Goal: Transaction & Acquisition: Purchase product/service

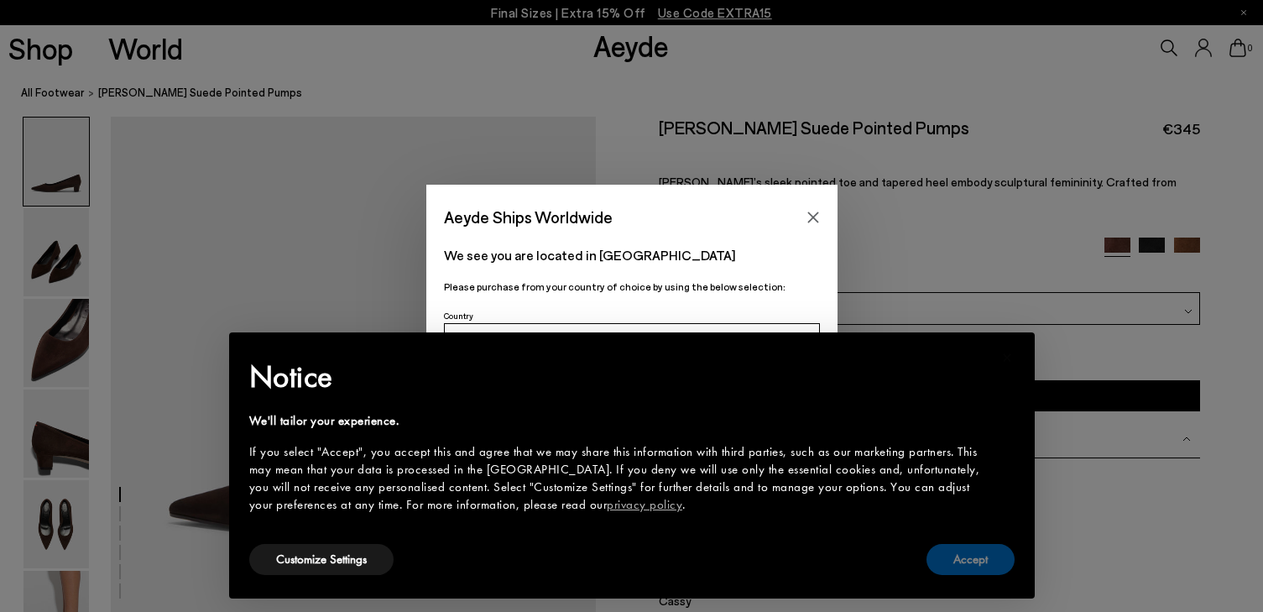
click at [972, 562] on button "Accept" at bounding box center [970, 559] width 88 height 31
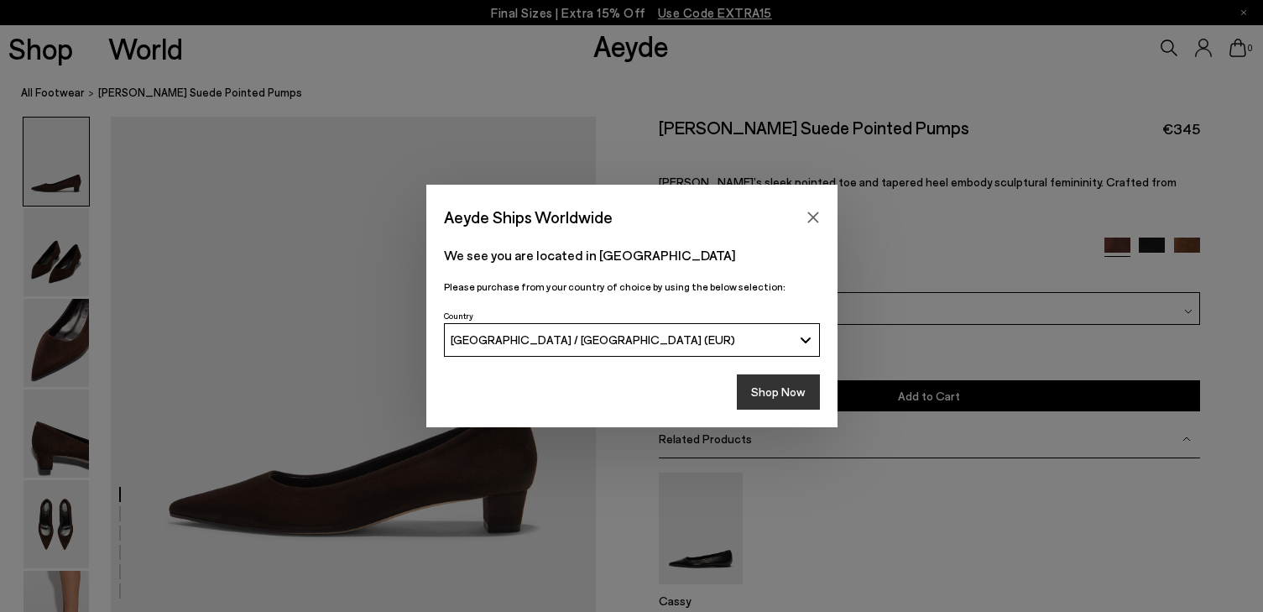
click at [785, 394] on button "Shop Now" at bounding box center [778, 391] width 83 height 35
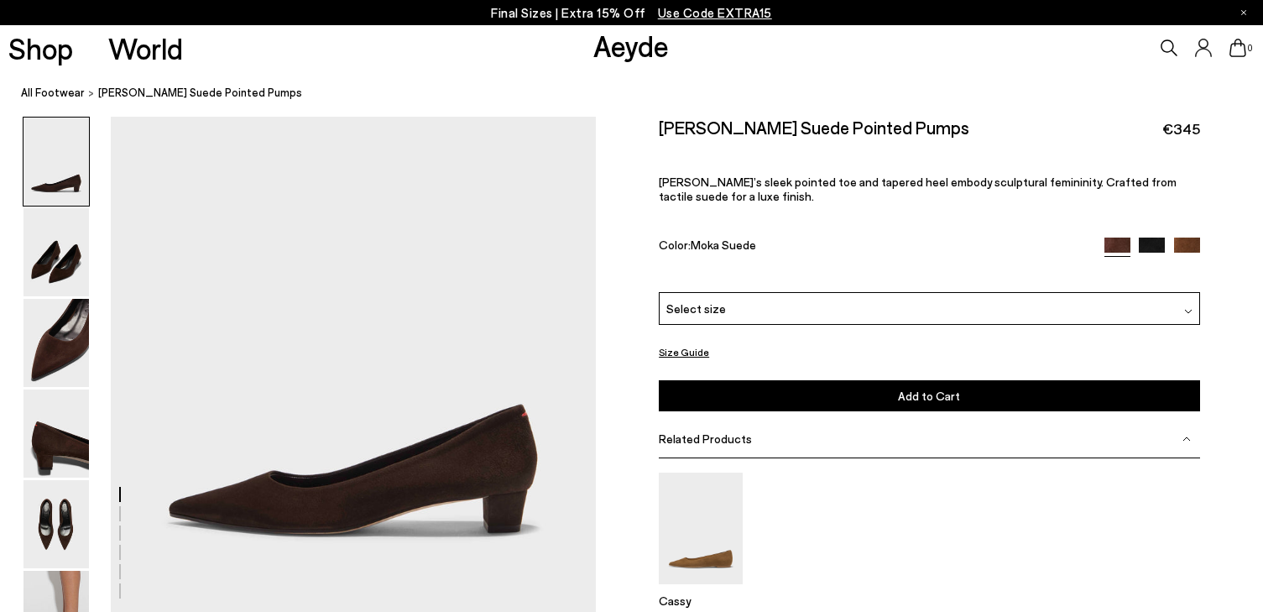
click at [63, 164] on img at bounding box center [55, 161] width 65 height 88
click at [68, 362] on img at bounding box center [55, 343] width 65 height 88
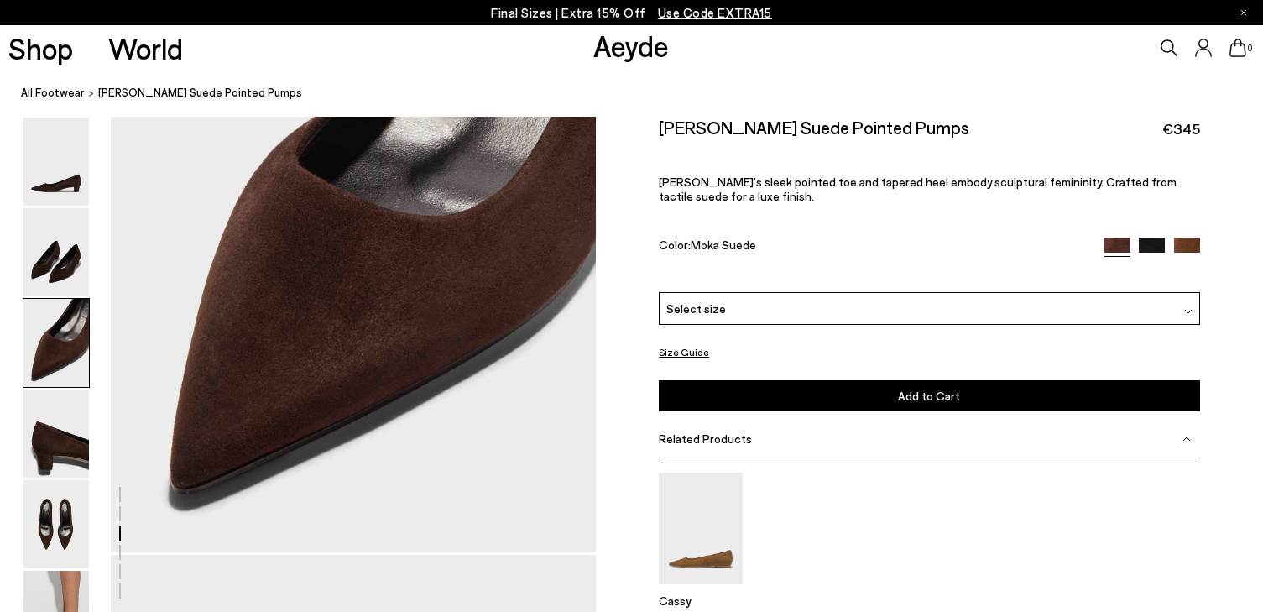
scroll to position [1358, 0]
click at [82, 586] on img at bounding box center [55, 614] width 65 height 88
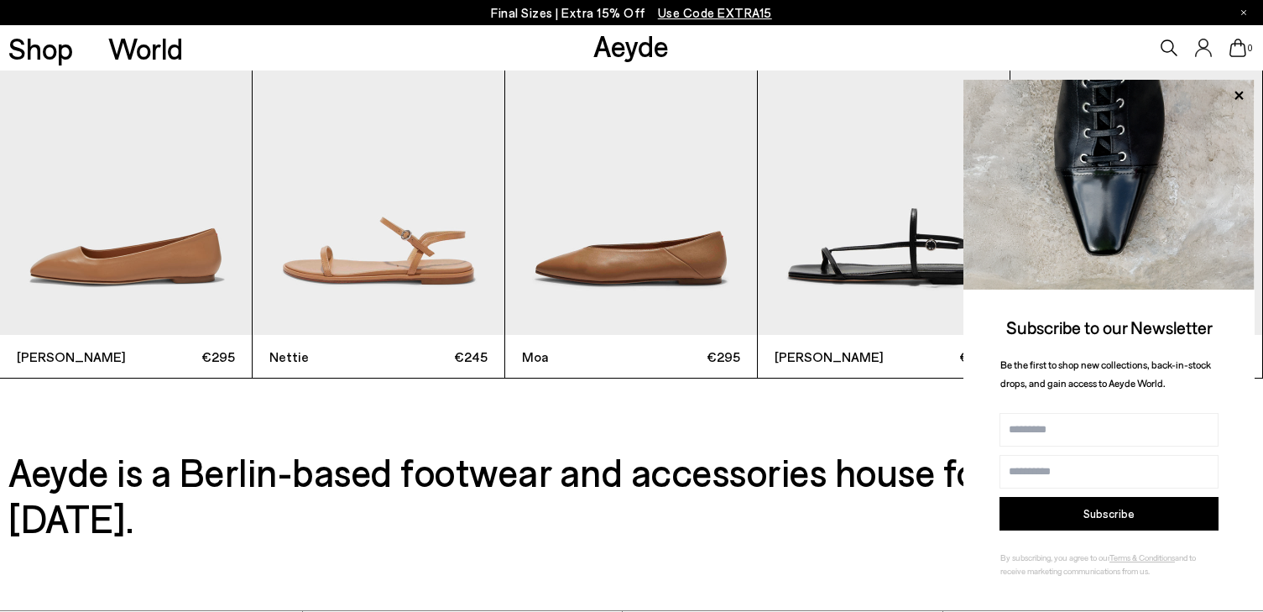
scroll to position [3891, 0]
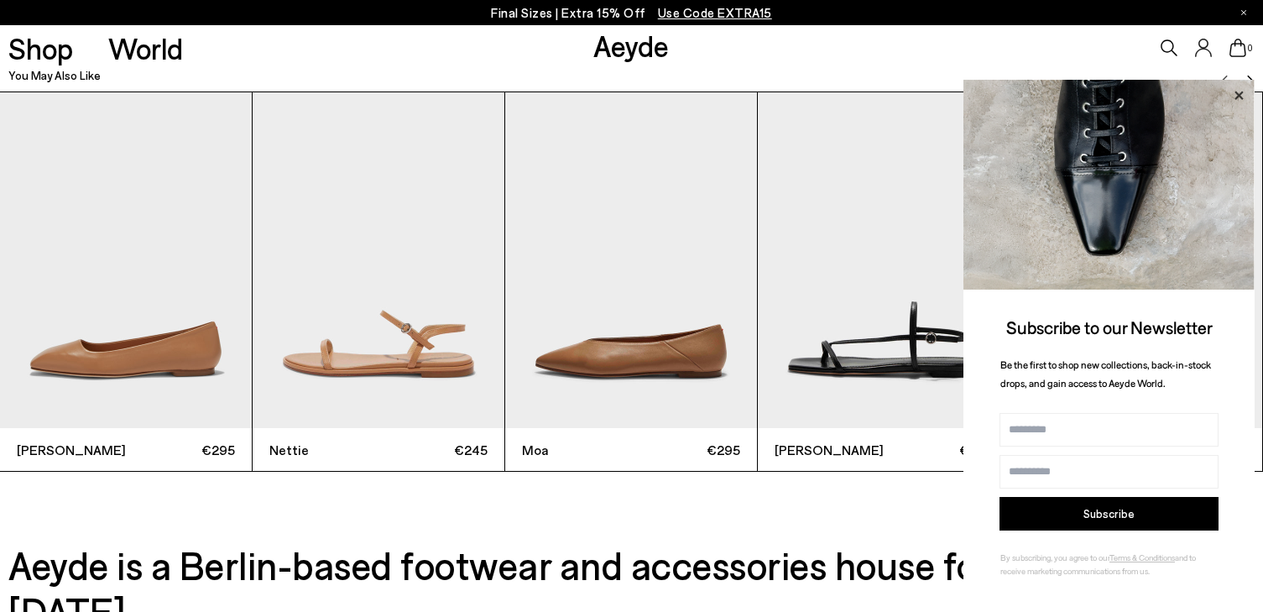
click at [1243, 95] on icon at bounding box center [1238, 96] width 22 height 22
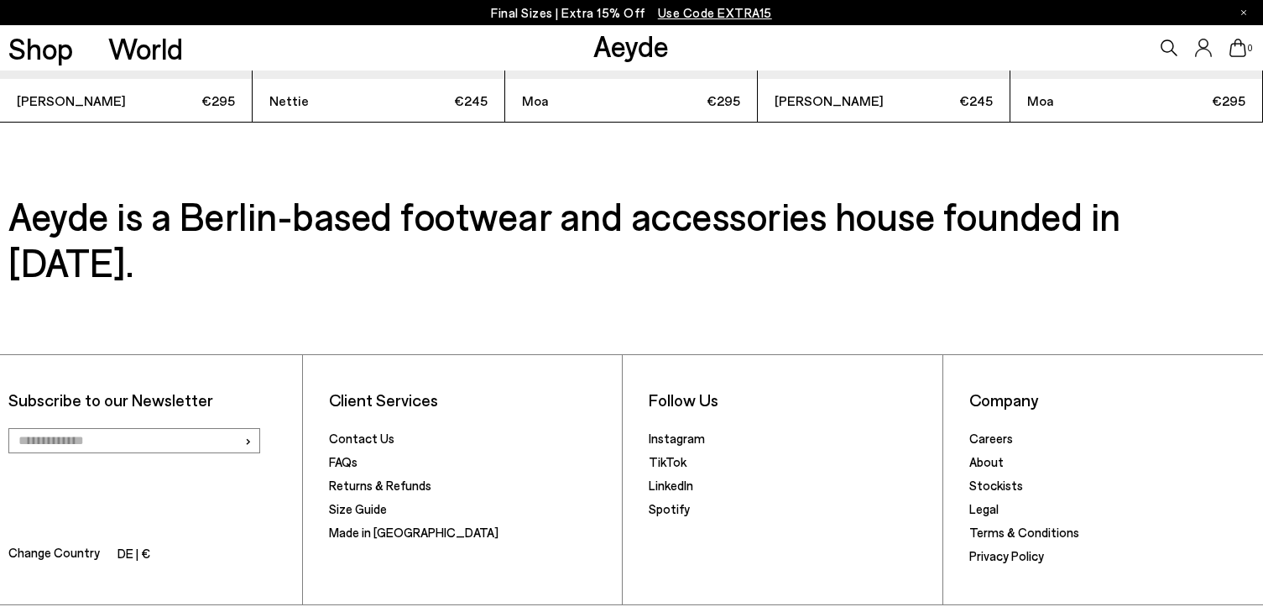
scroll to position [4275, 0]
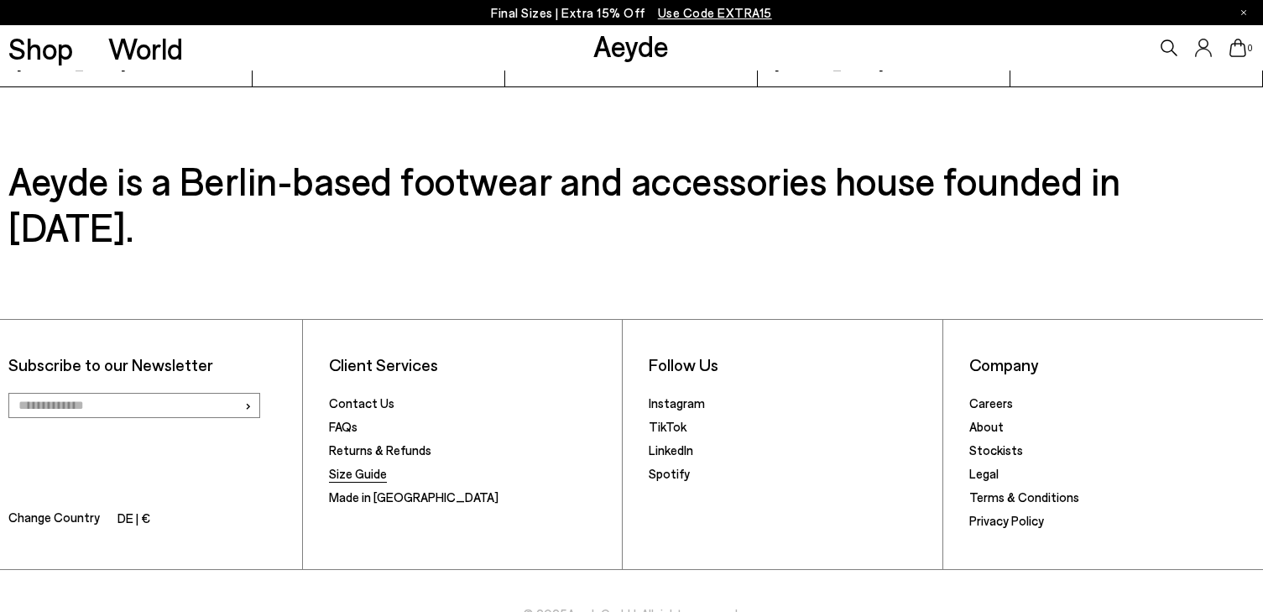
click at [349, 466] on link "Size Guide" at bounding box center [358, 473] width 58 height 15
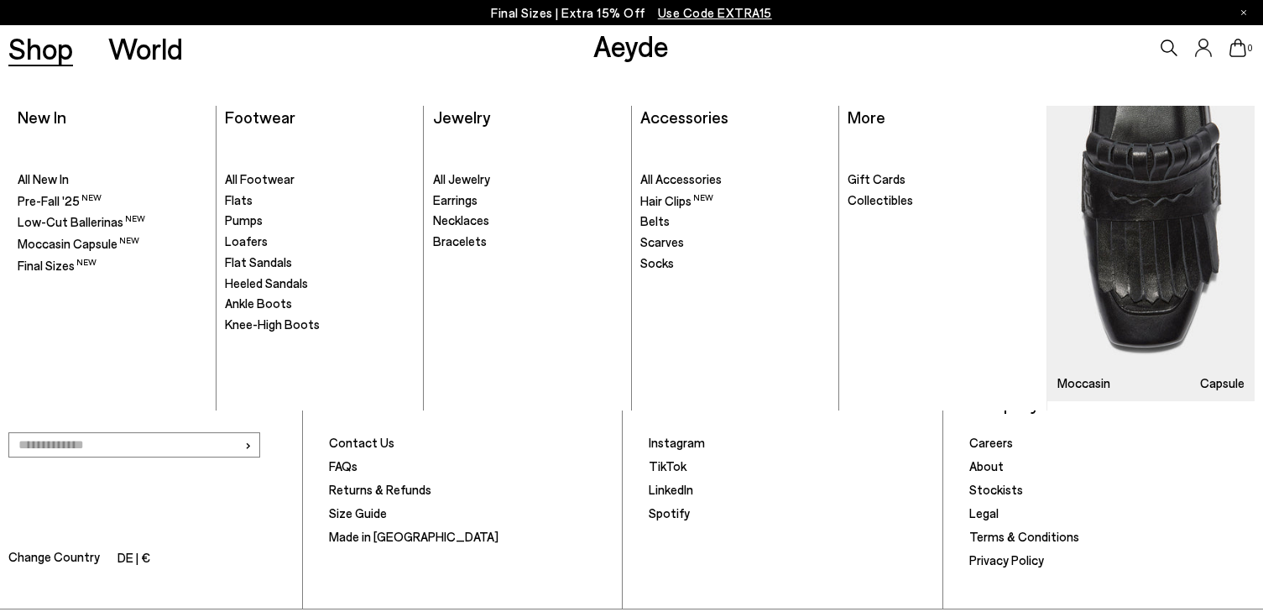
scroll to position [4240, 0]
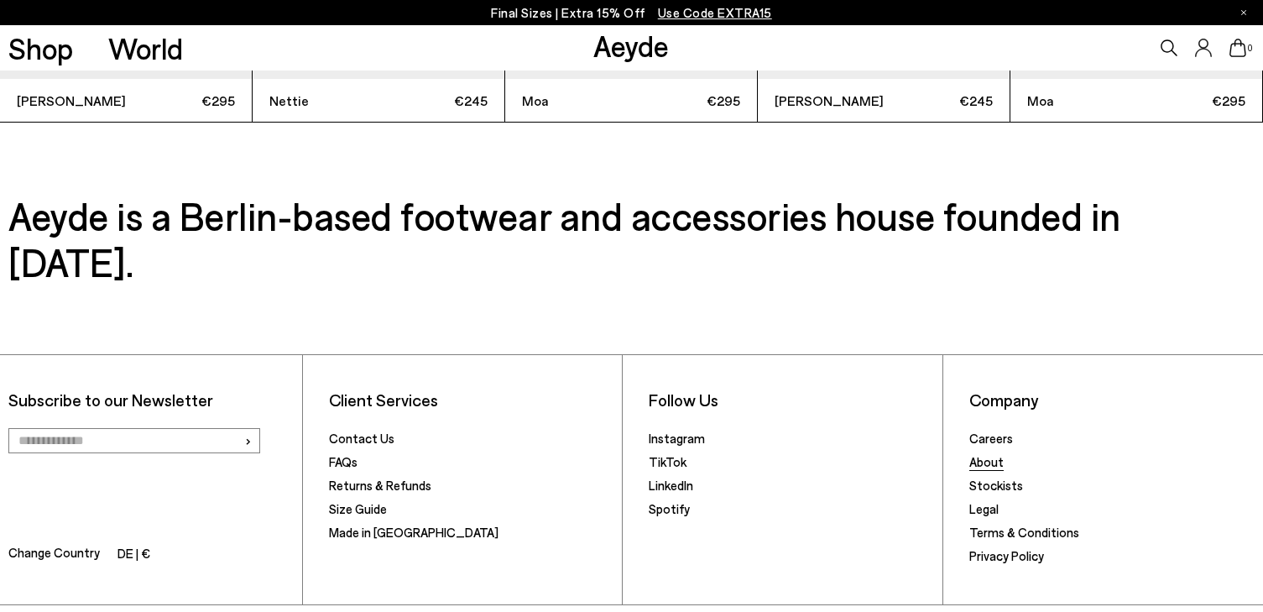
click at [994, 454] on link "About" at bounding box center [986, 461] width 34 height 15
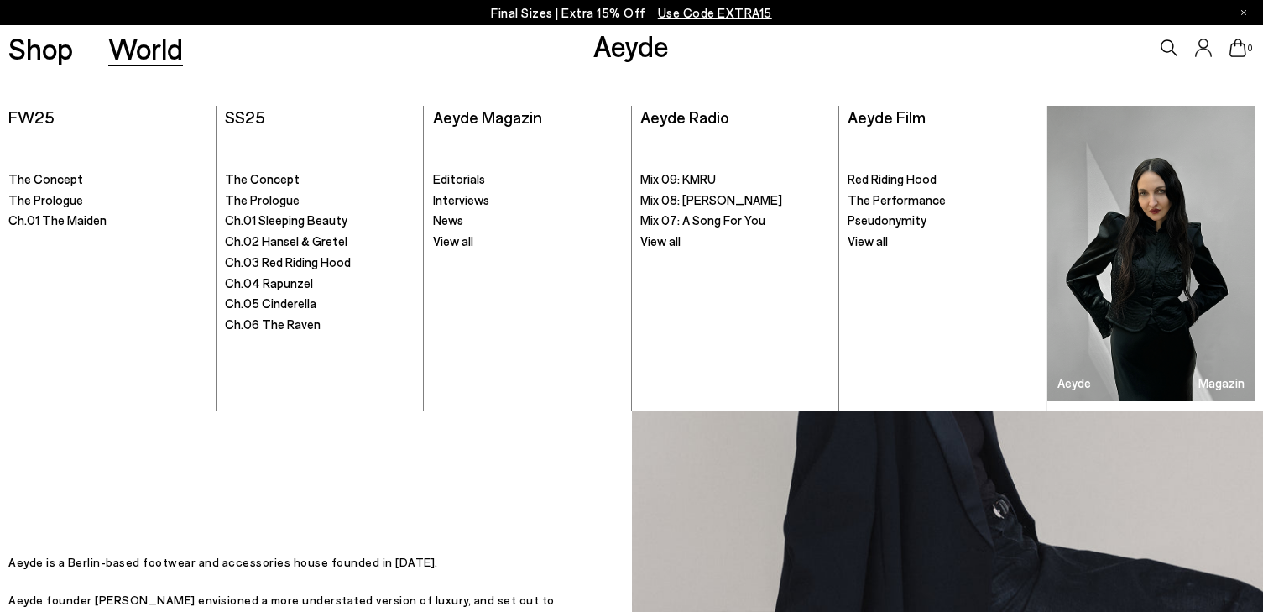
click at [761, 10] on span "Use Code EXTRA15" at bounding box center [715, 12] width 114 height 15
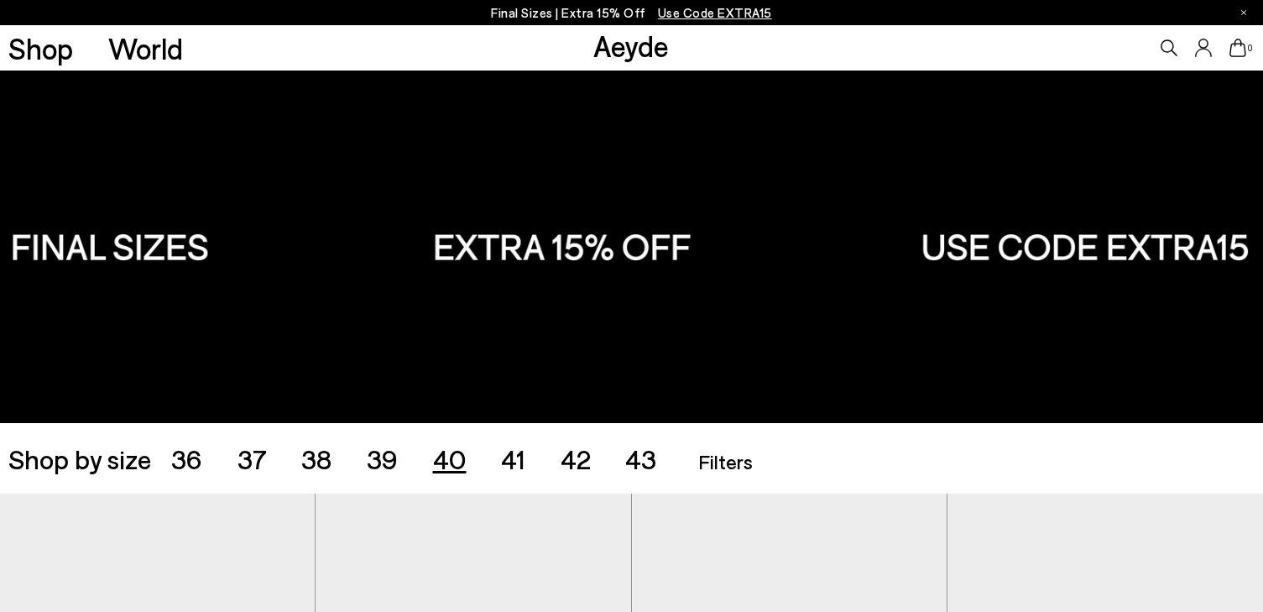
click at [453, 466] on span "40" at bounding box center [450, 458] width 34 height 32
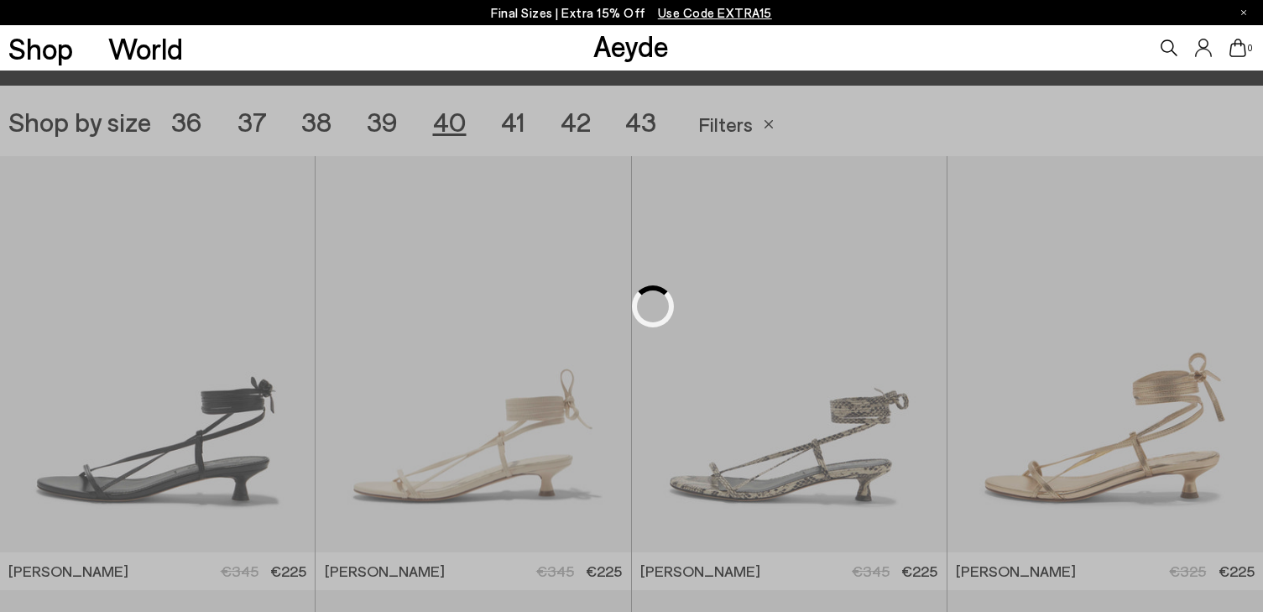
scroll to position [352, 0]
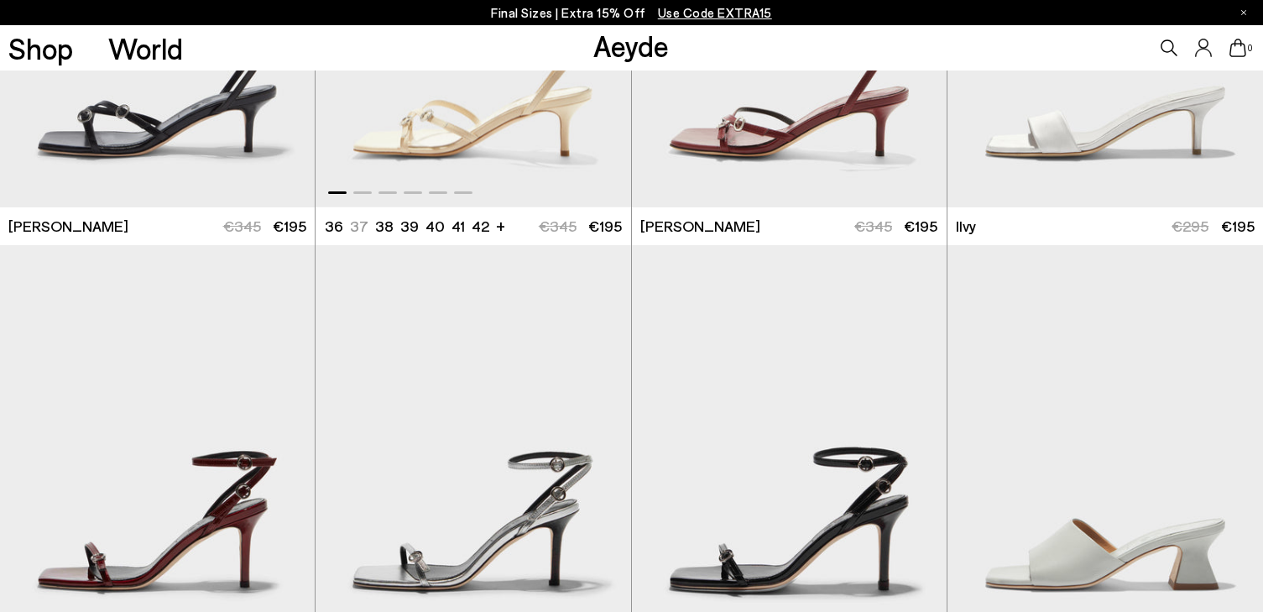
scroll to position [1122, 0]
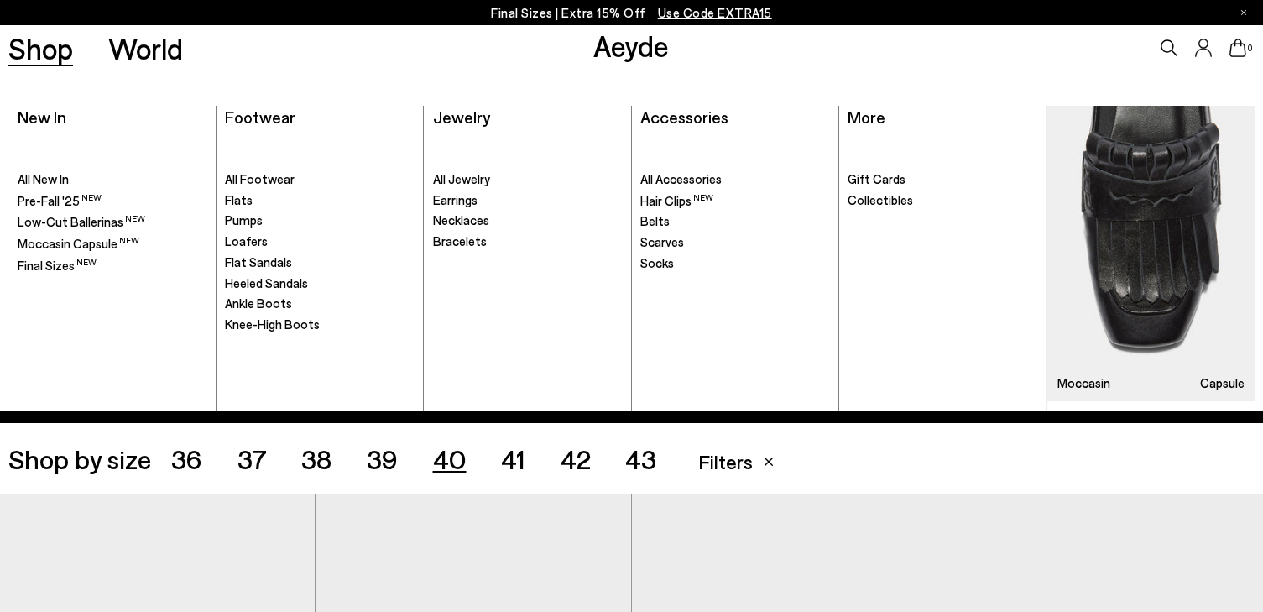
click at [48, 49] on link "Shop" at bounding box center [40, 48] width 65 height 29
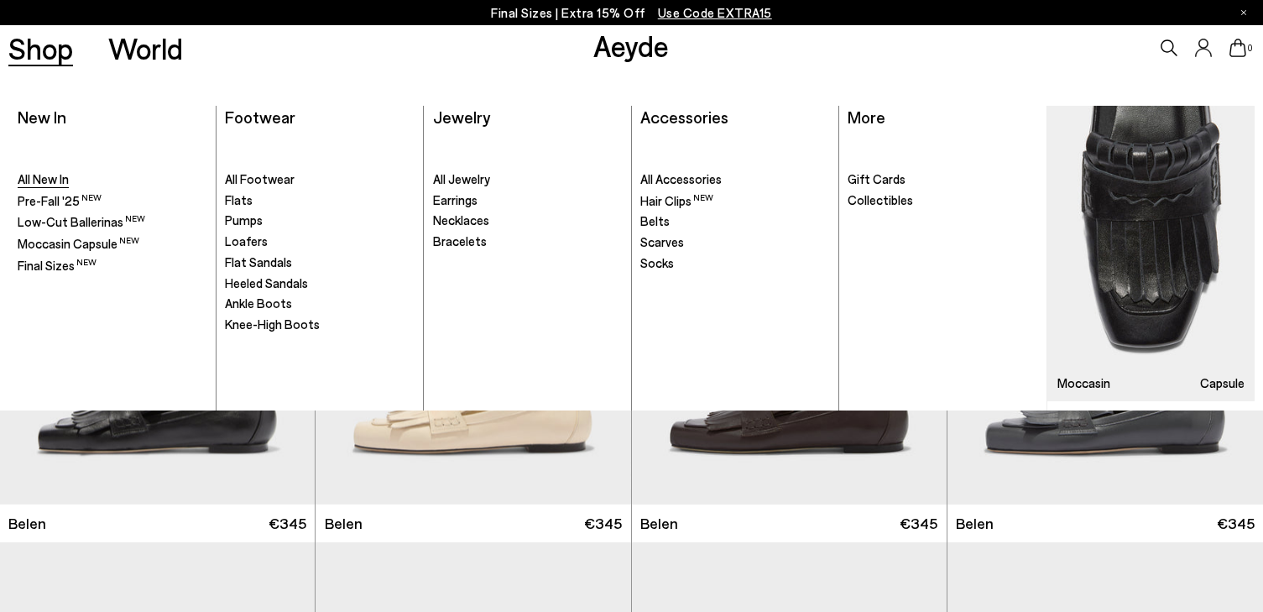
click at [28, 178] on span "All New In" at bounding box center [43, 178] width 51 height 15
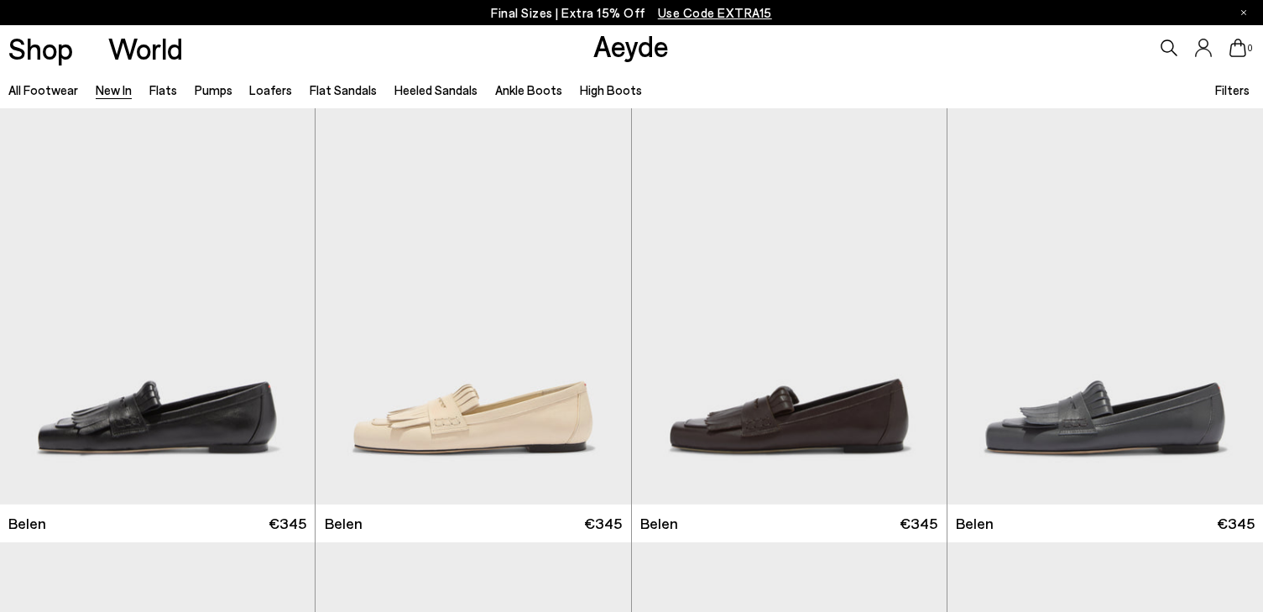
click at [1233, 90] on span "Filters" at bounding box center [1232, 89] width 34 height 15
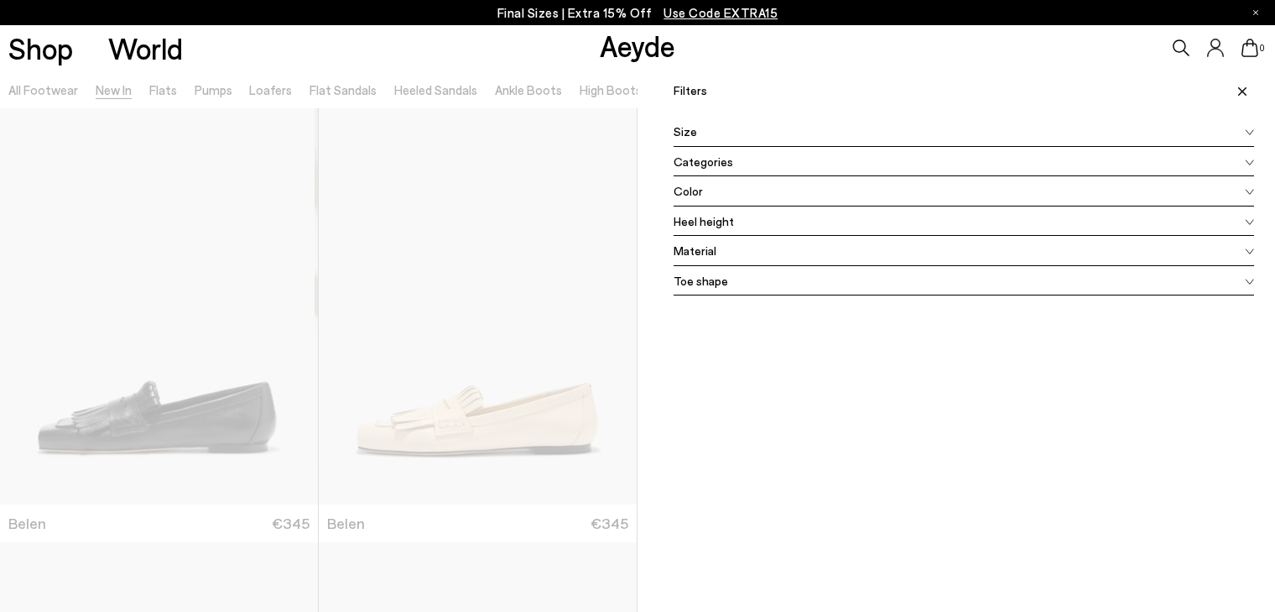
click at [690, 133] on div "Size" at bounding box center [964, 132] width 580 height 30
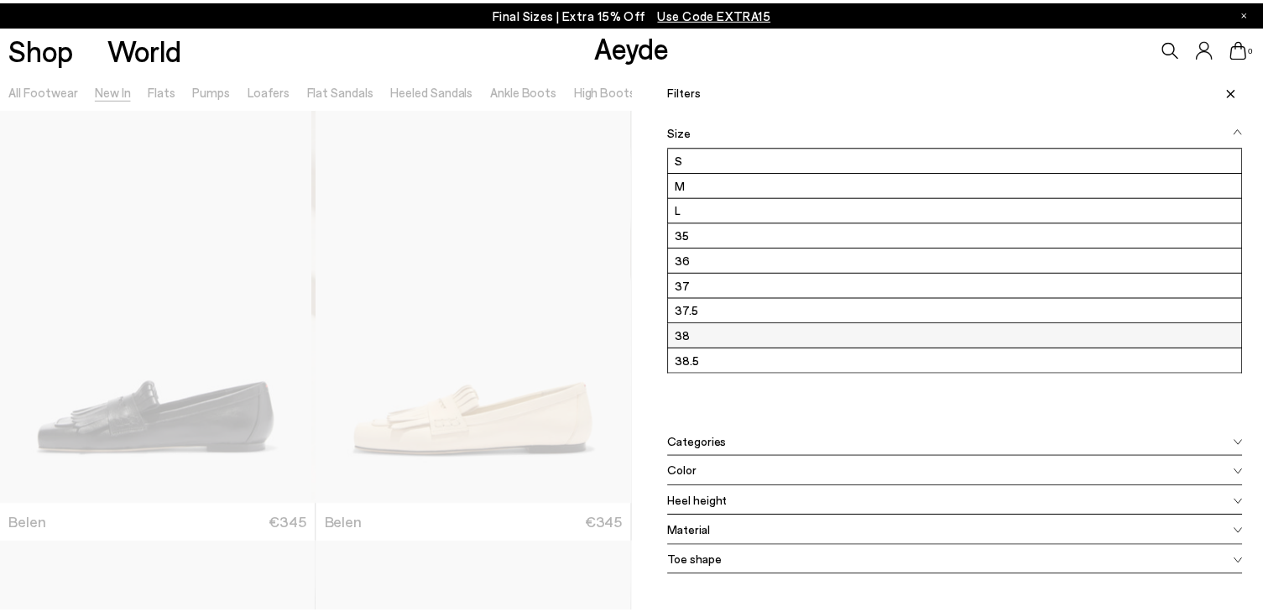
scroll to position [226, 0]
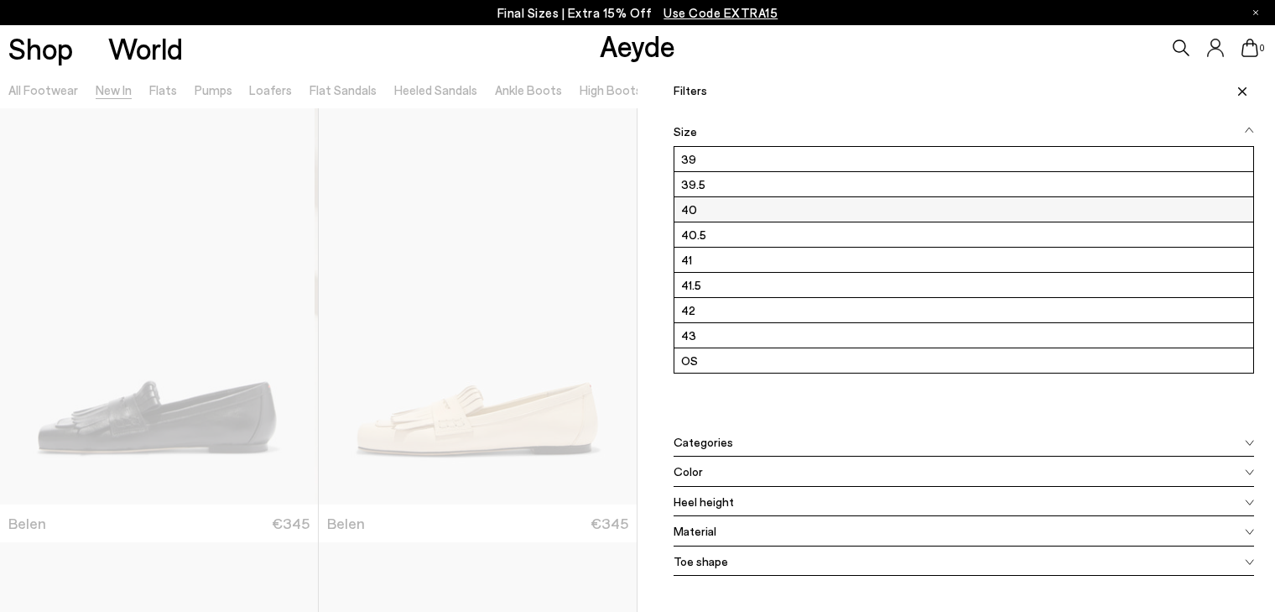
click at [685, 209] on label "40" at bounding box center [963, 209] width 579 height 24
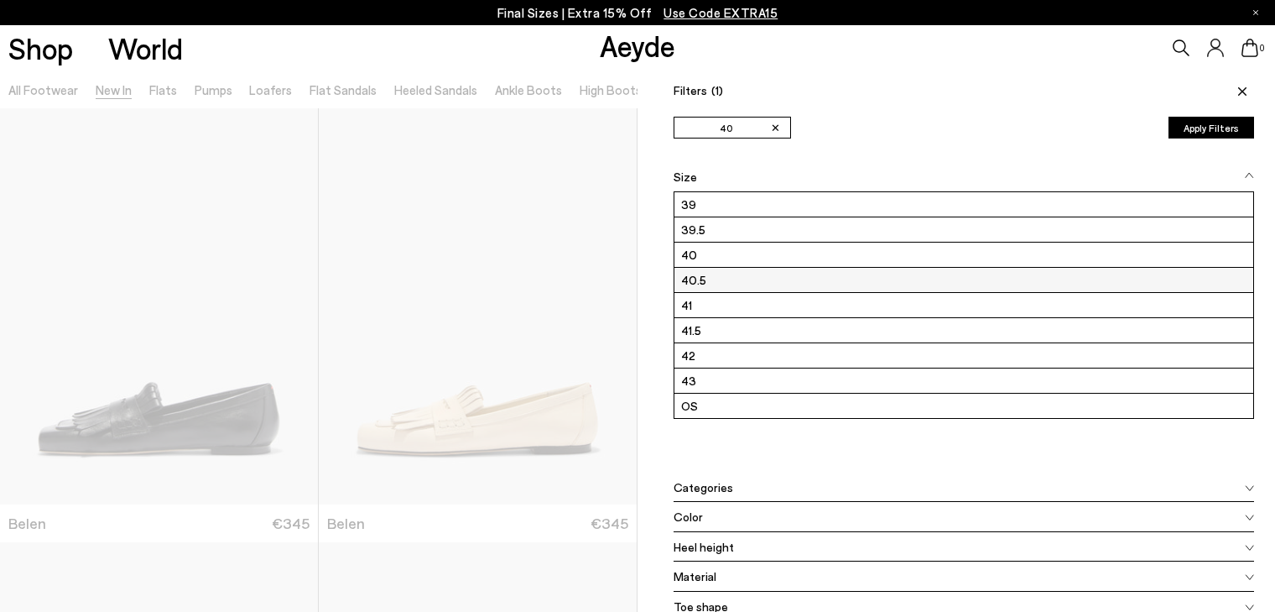
click at [679, 281] on label "40.5" at bounding box center [963, 280] width 579 height 24
click at [726, 281] on label "40.5" at bounding box center [963, 280] width 579 height 24
click at [1238, 94] on icon at bounding box center [1242, 91] width 8 height 8
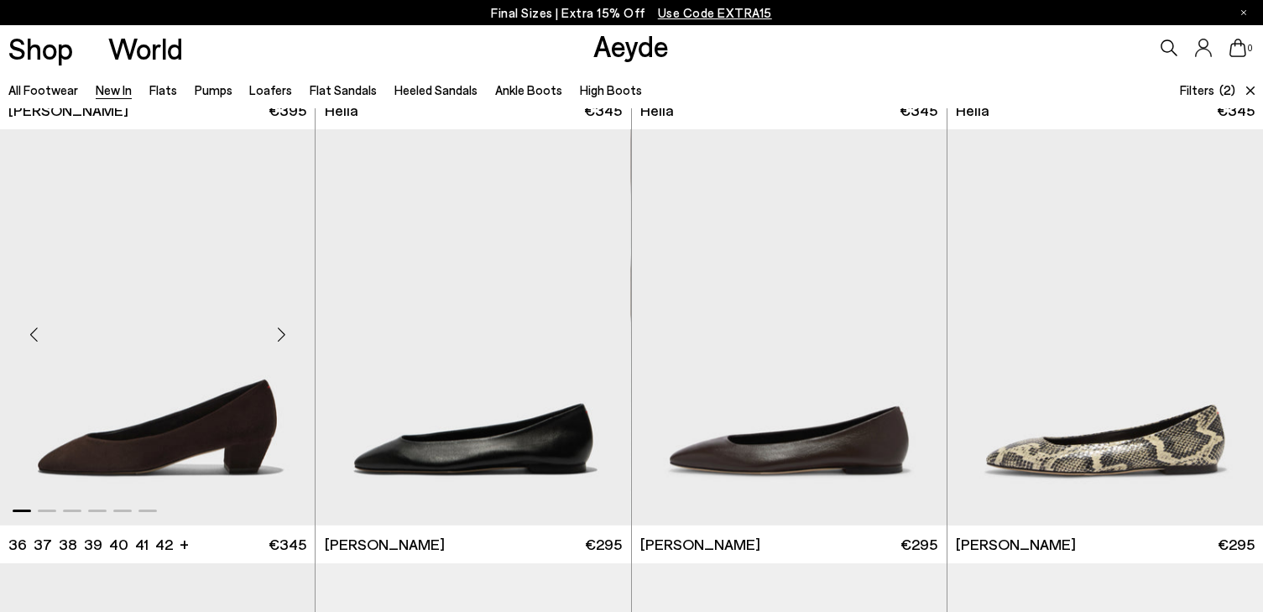
scroll to position [1783, 0]
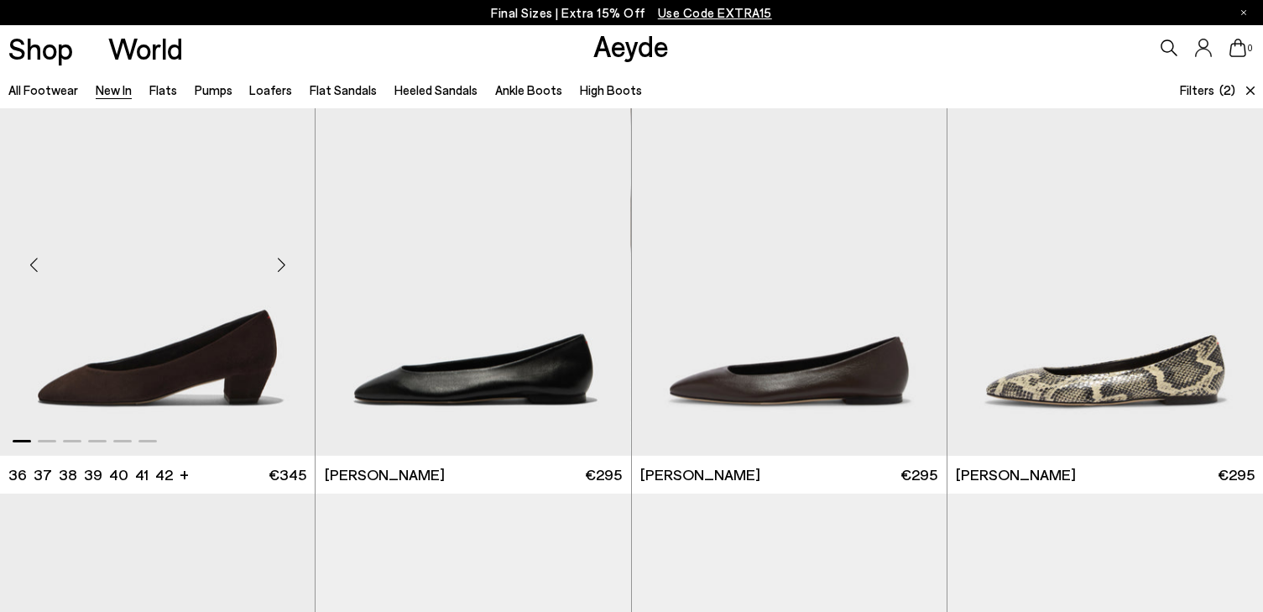
click at [284, 262] on div "Next slide" at bounding box center [281, 264] width 50 height 50
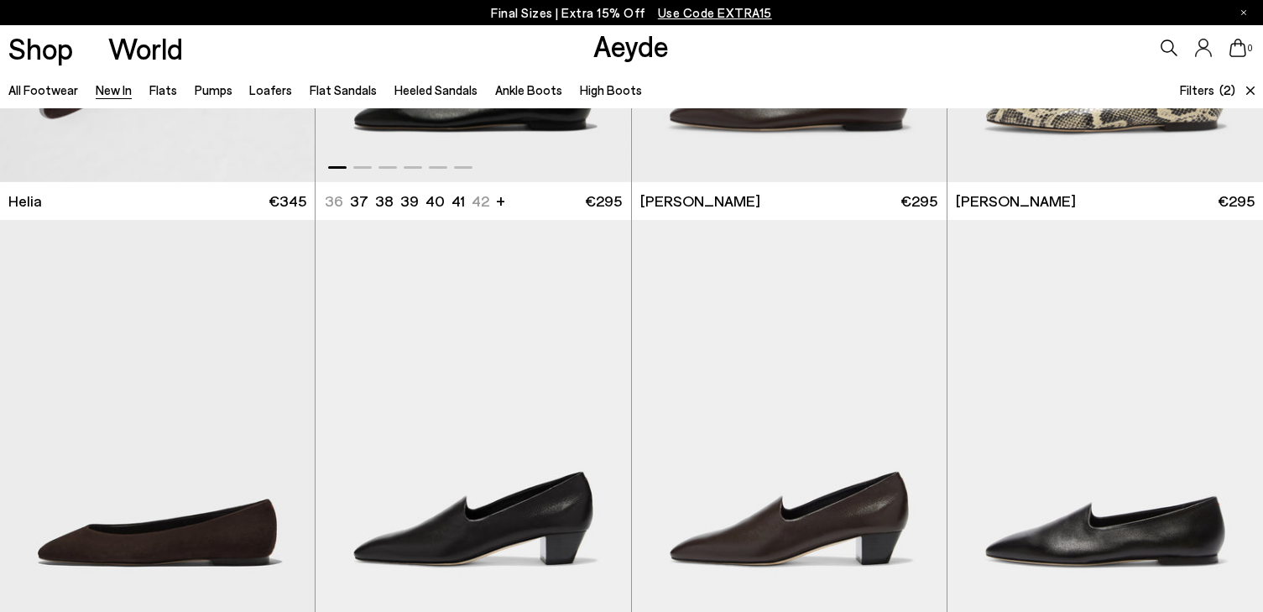
scroll to position [2062, 0]
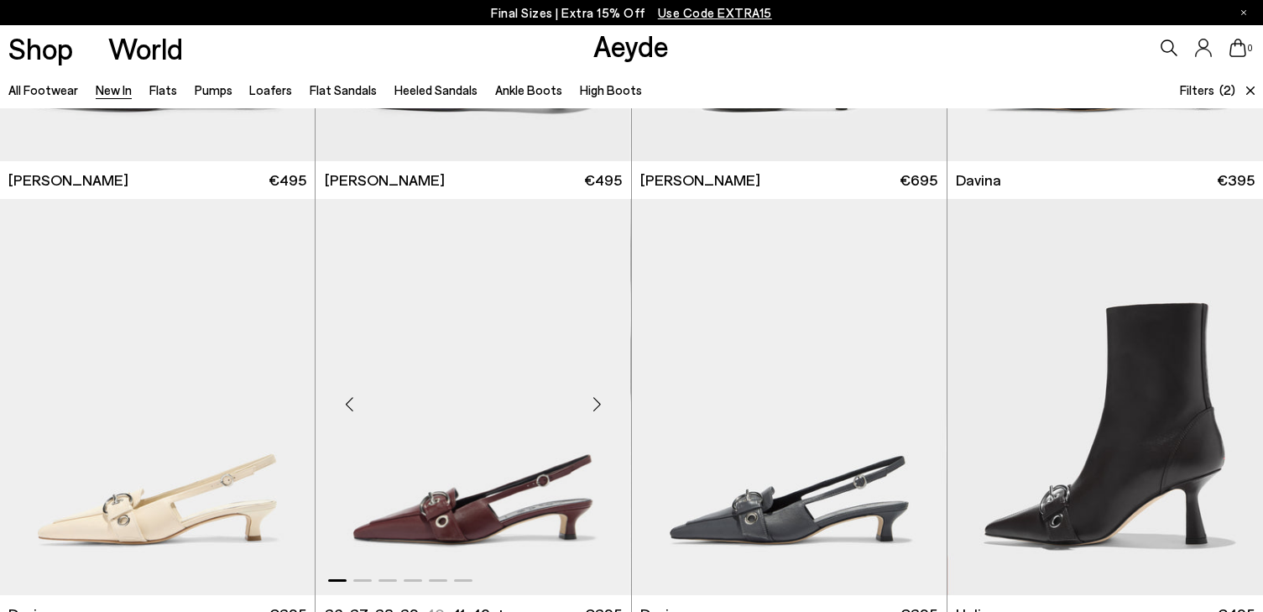
scroll to position [5068, 0]
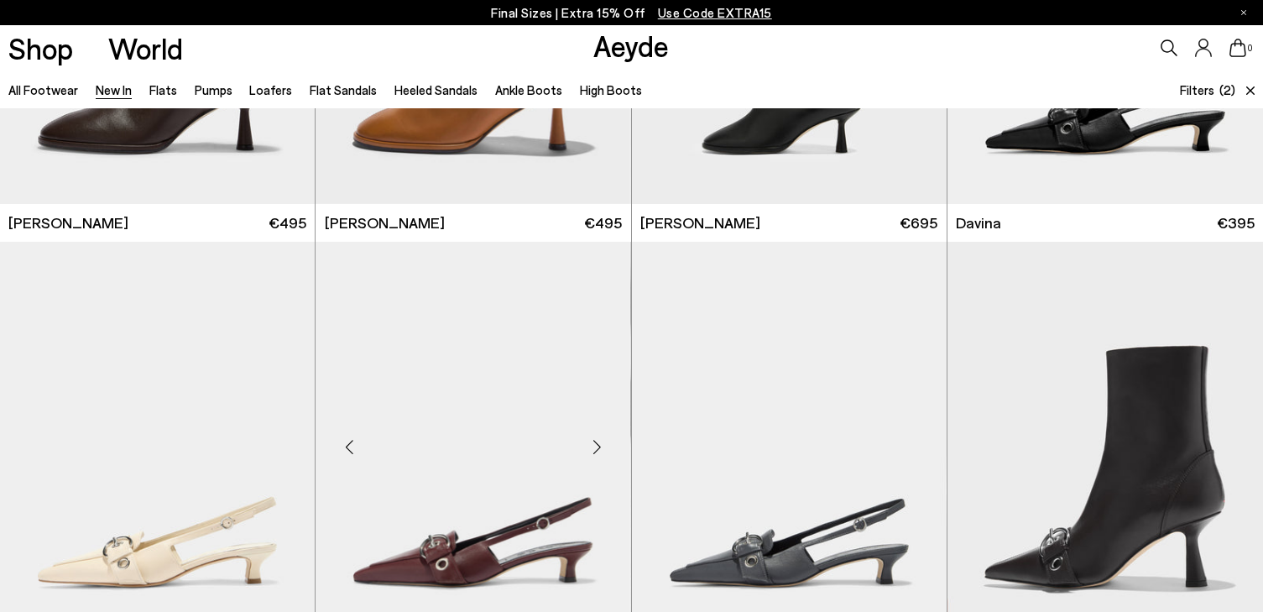
click at [600, 444] on div "Next slide" at bounding box center [597, 446] width 50 height 50
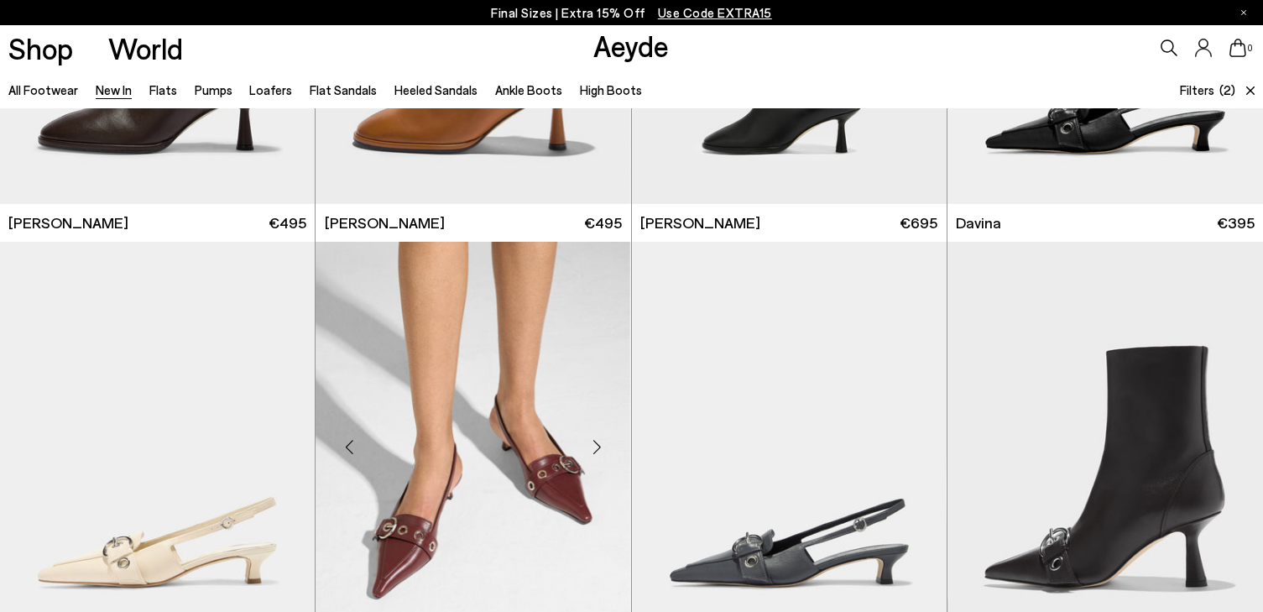
click at [600, 444] on div "Next slide" at bounding box center [597, 446] width 50 height 50
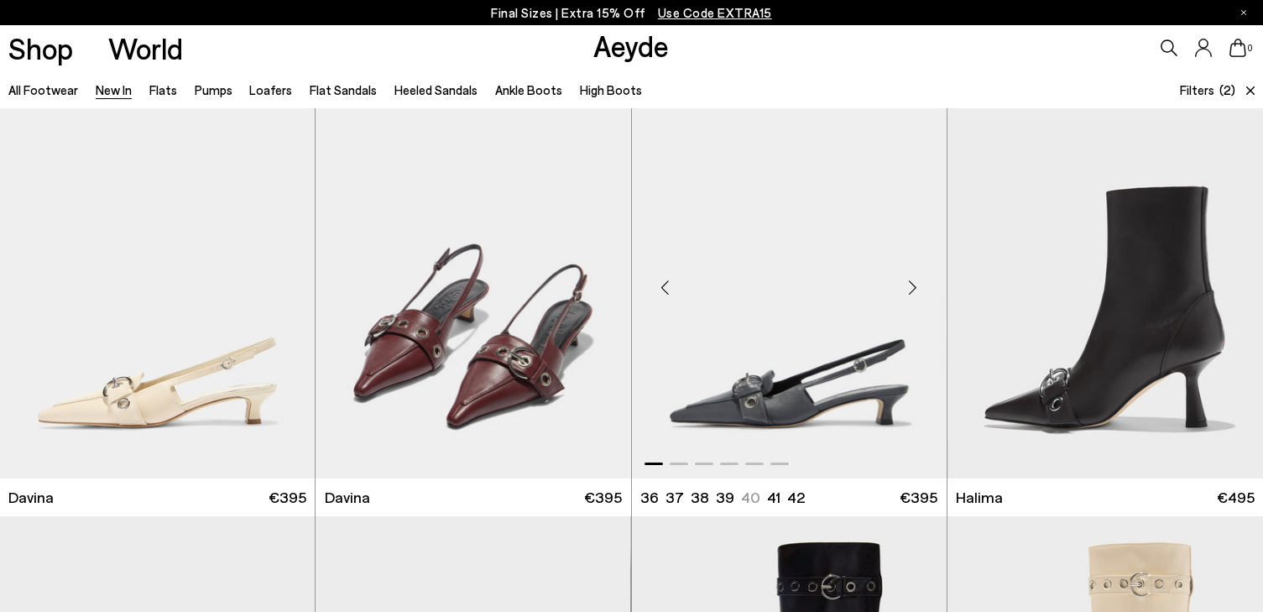
scroll to position [5243, 0]
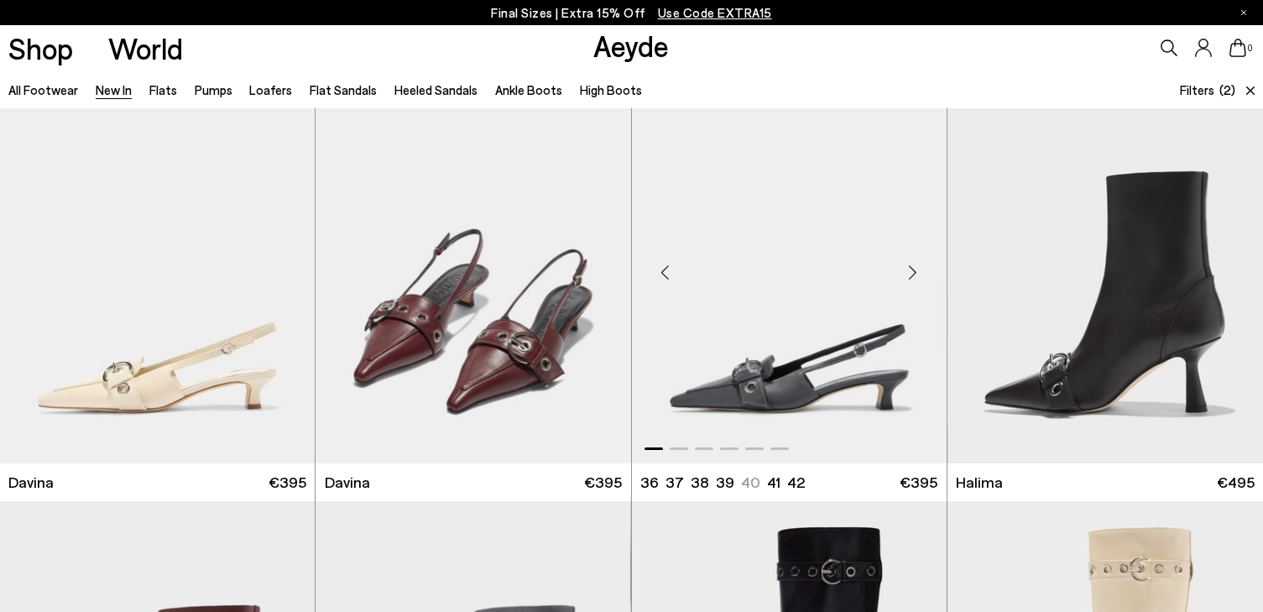
click at [918, 277] on div "Next slide" at bounding box center [913, 272] width 50 height 50
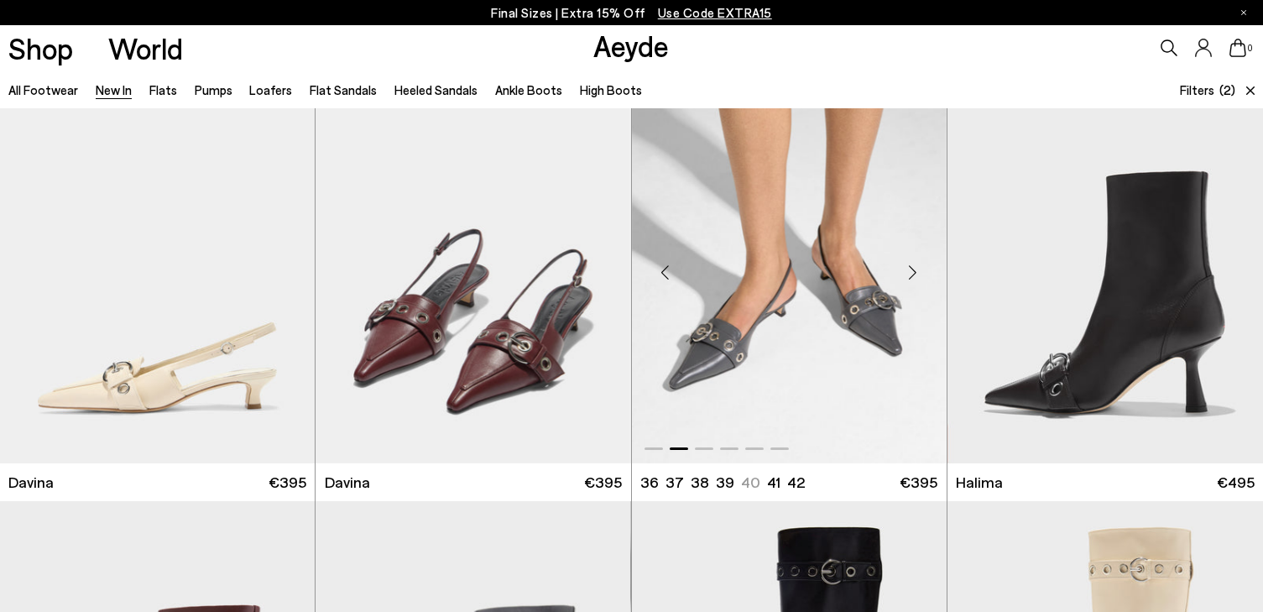
click at [918, 277] on div "Next slide" at bounding box center [913, 272] width 50 height 50
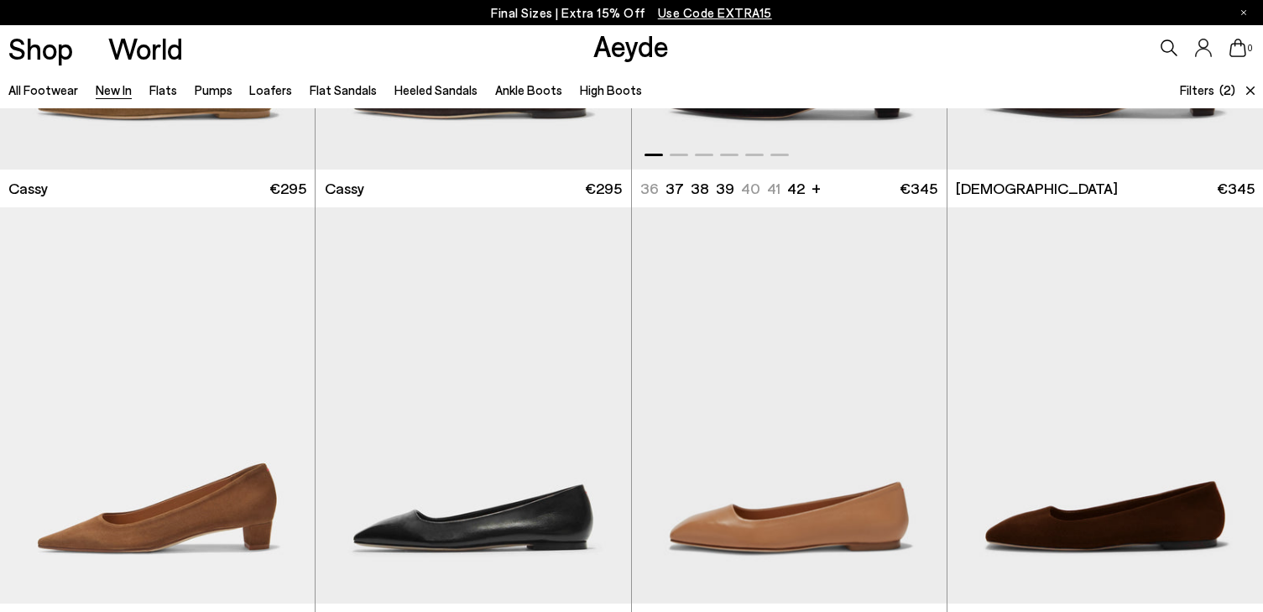
scroll to position [6956, 0]
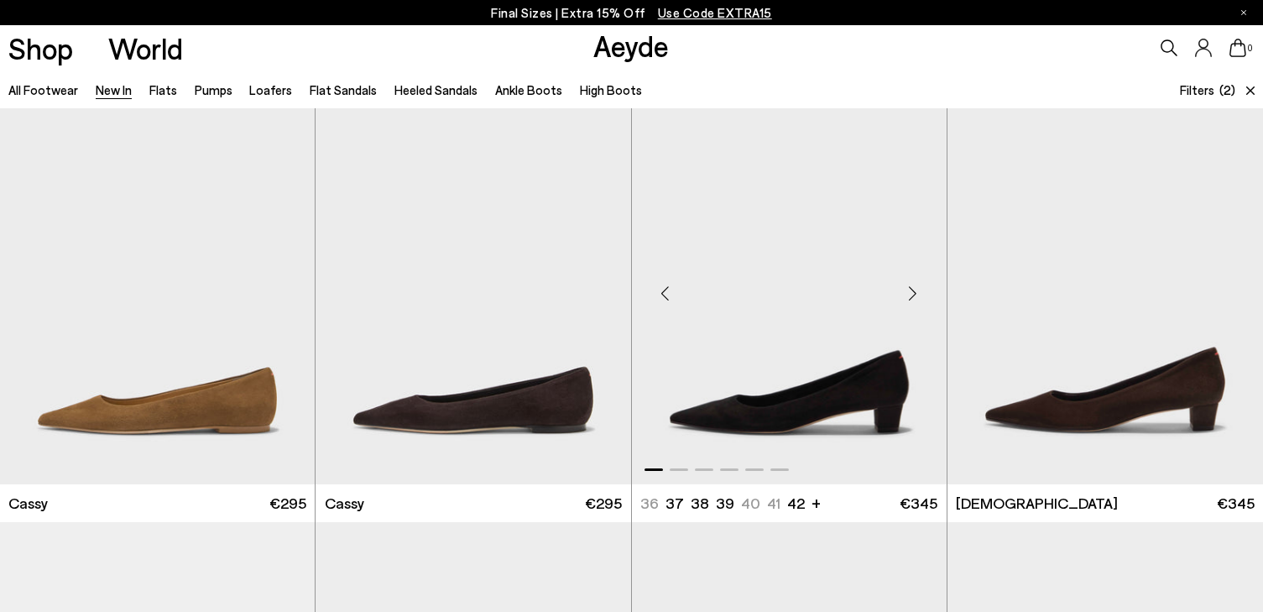
click at [915, 292] on div "Next slide" at bounding box center [913, 293] width 50 height 50
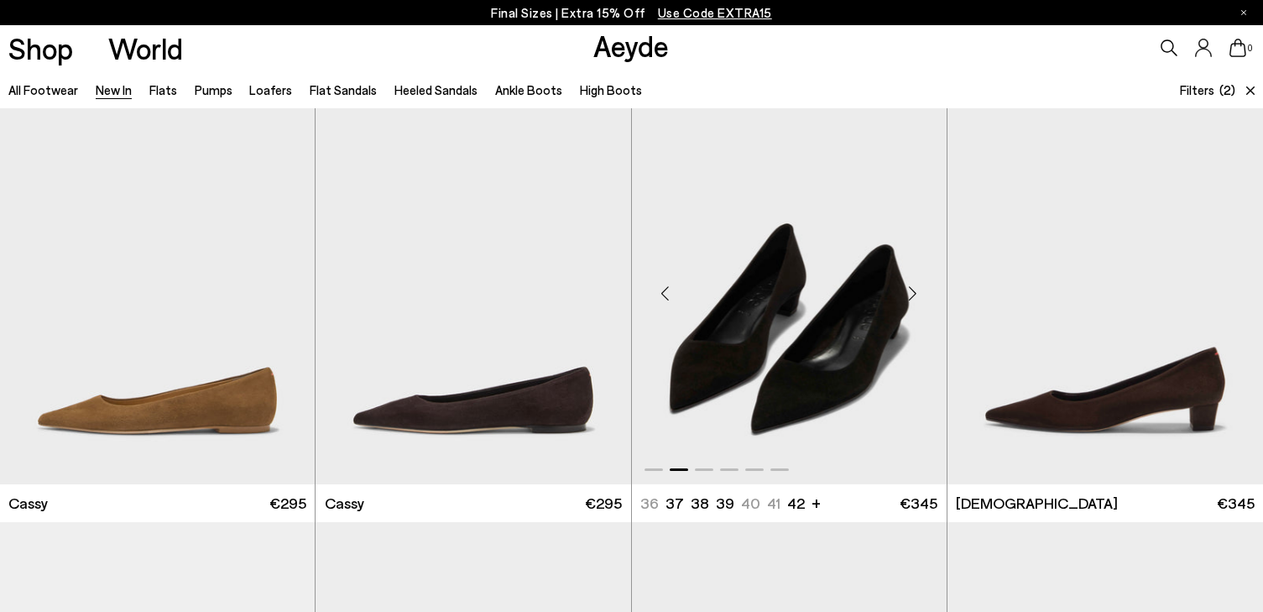
click at [915, 292] on div "Next slide" at bounding box center [913, 293] width 50 height 50
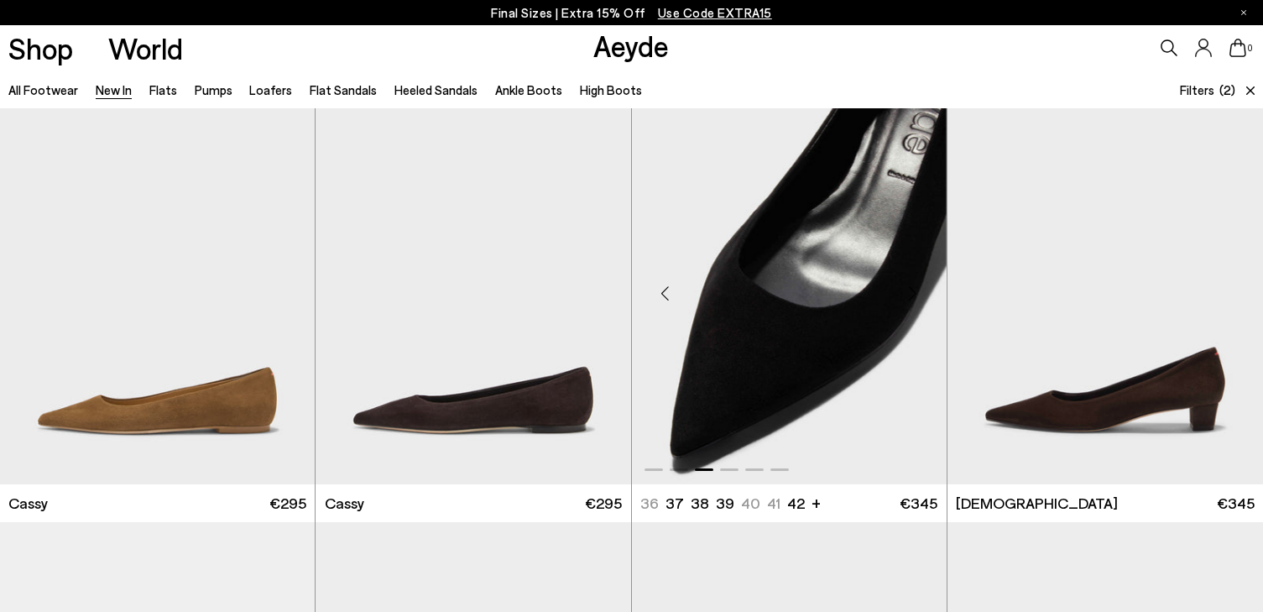
click at [915, 292] on div "Next slide" at bounding box center [913, 293] width 50 height 50
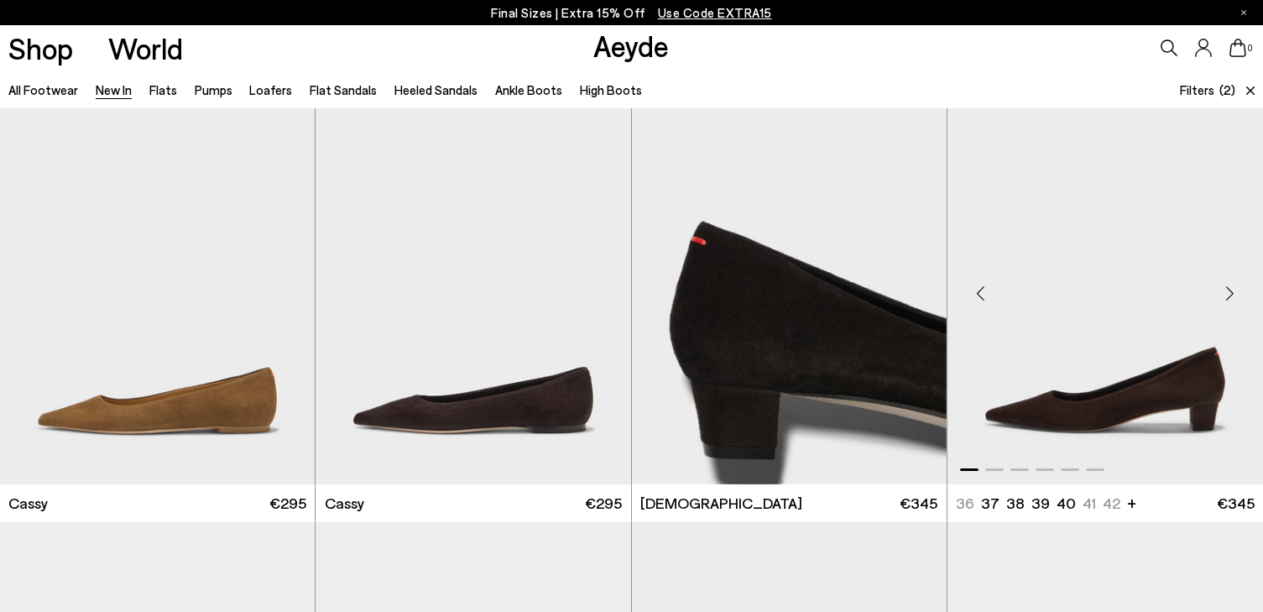
click at [1231, 292] on div "Next slide" at bounding box center [1229, 293] width 50 height 50
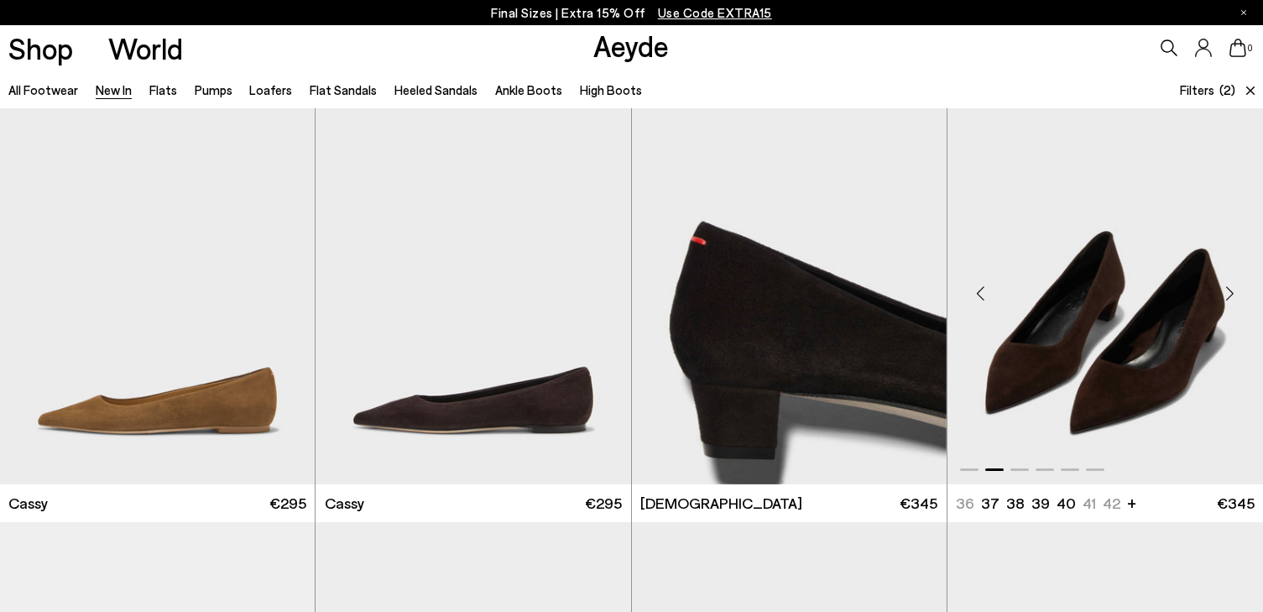
click at [1231, 292] on div "Next slide" at bounding box center [1229, 293] width 50 height 50
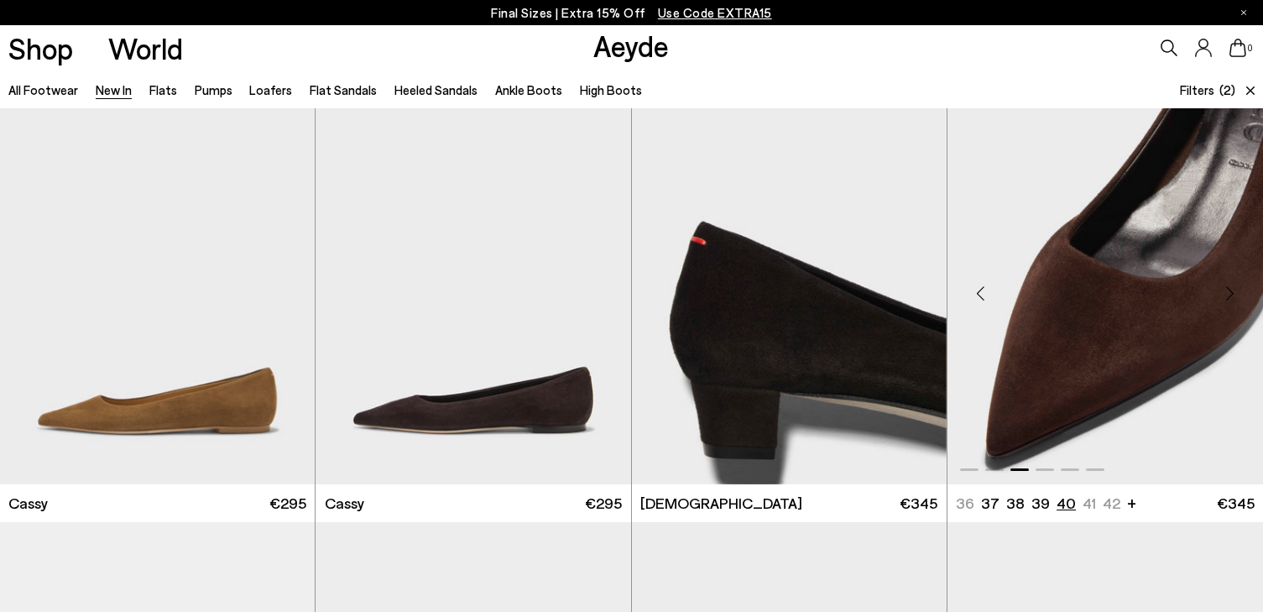
click at [1065, 505] on li "40" at bounding box center [1065, 502] width 19 height 21
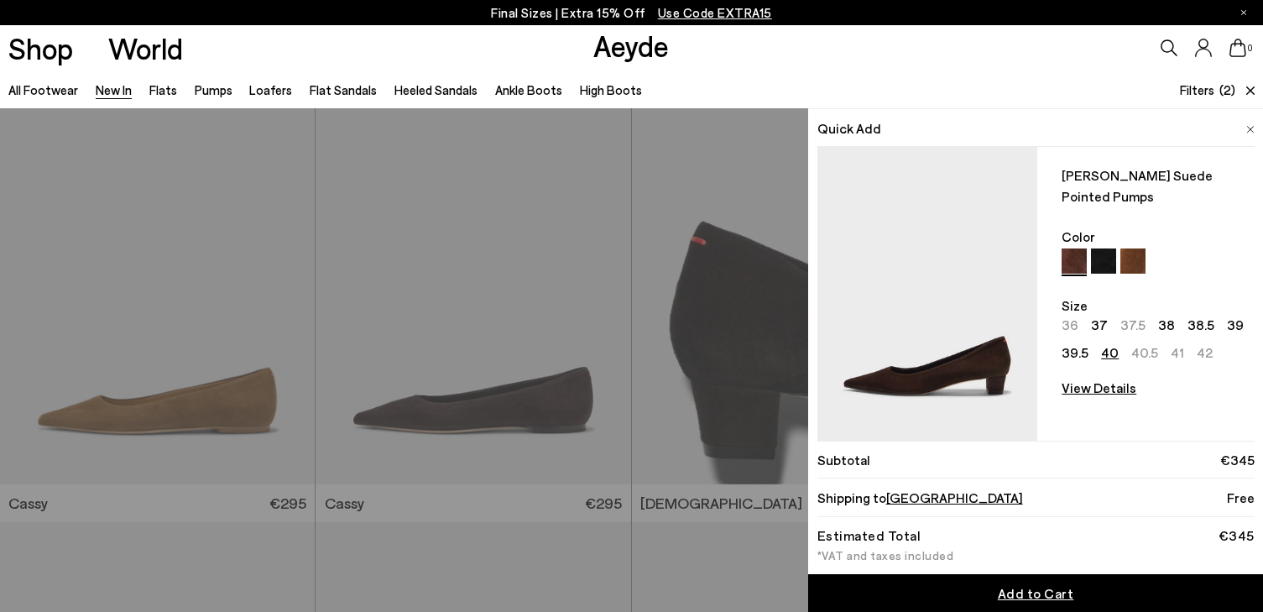
click at [1252, 86] on icon at bounding box center [1250, 90] width 8 height 8
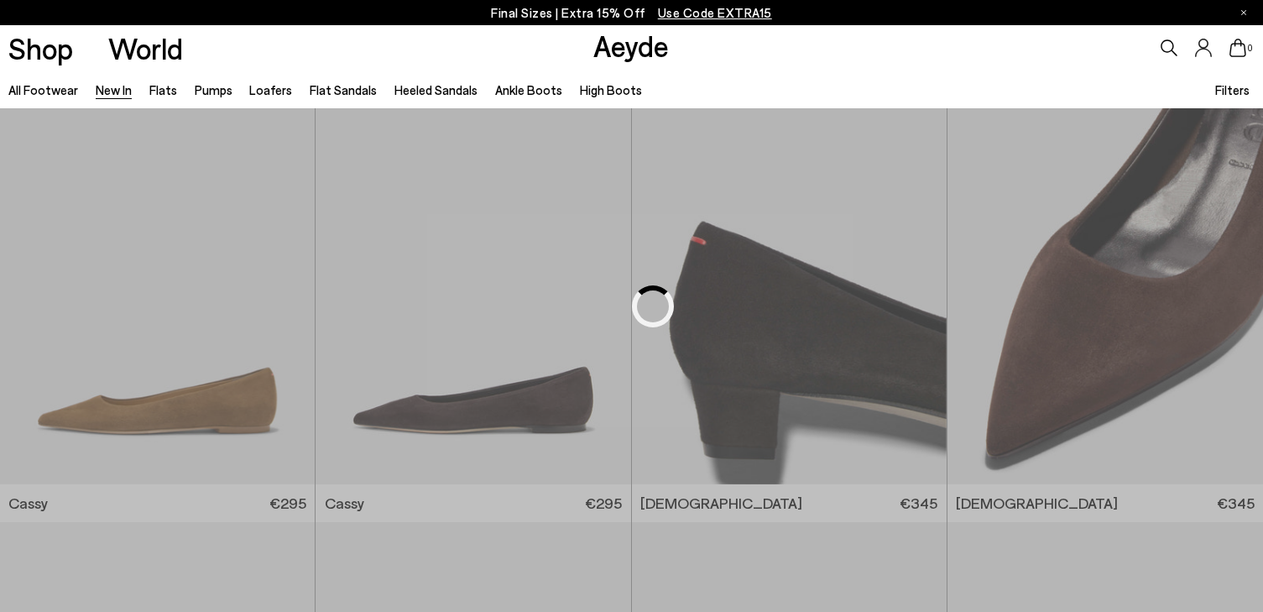
scroll to position [0, 0]
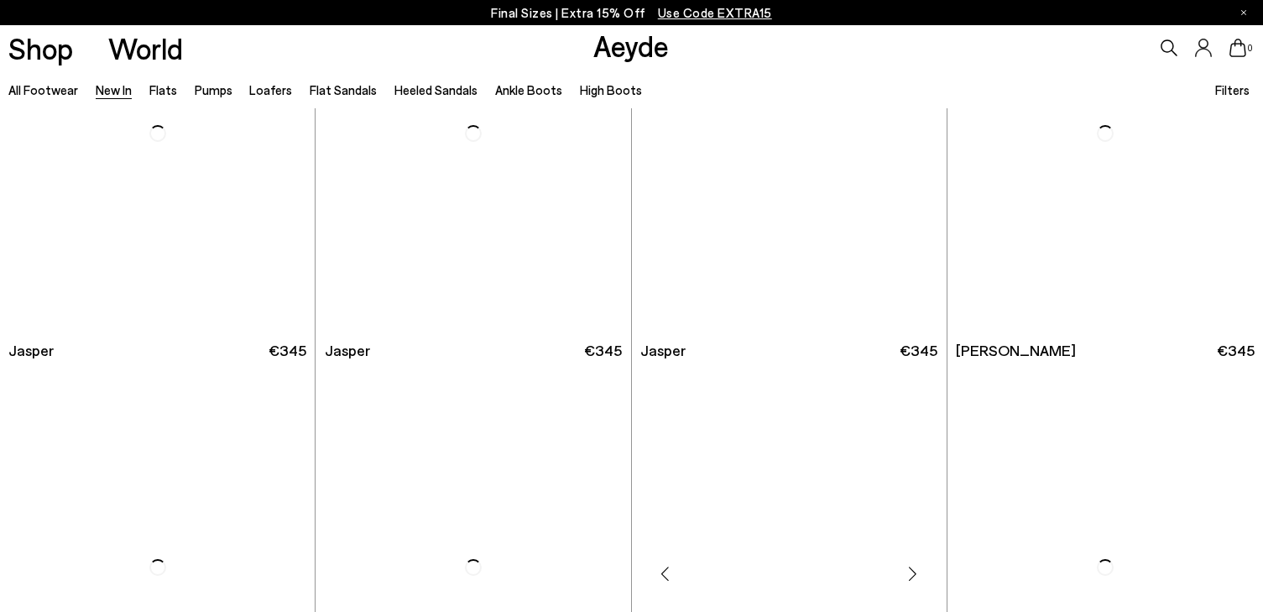
scroll to position [629, 0]
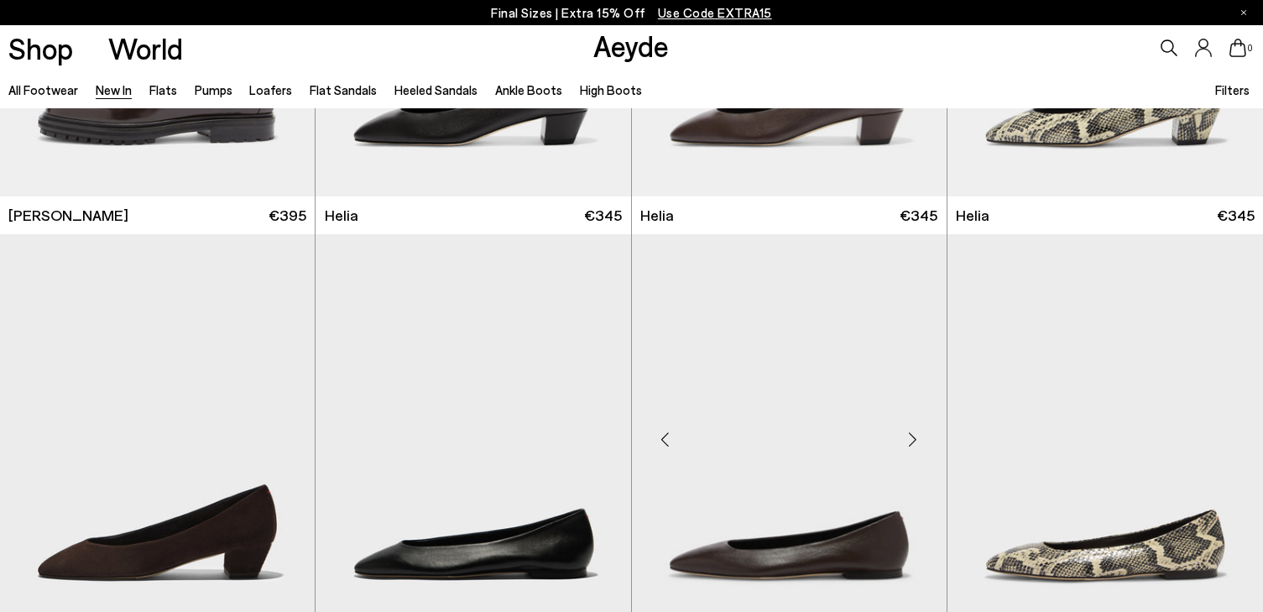
scroll to position [2132, 0]
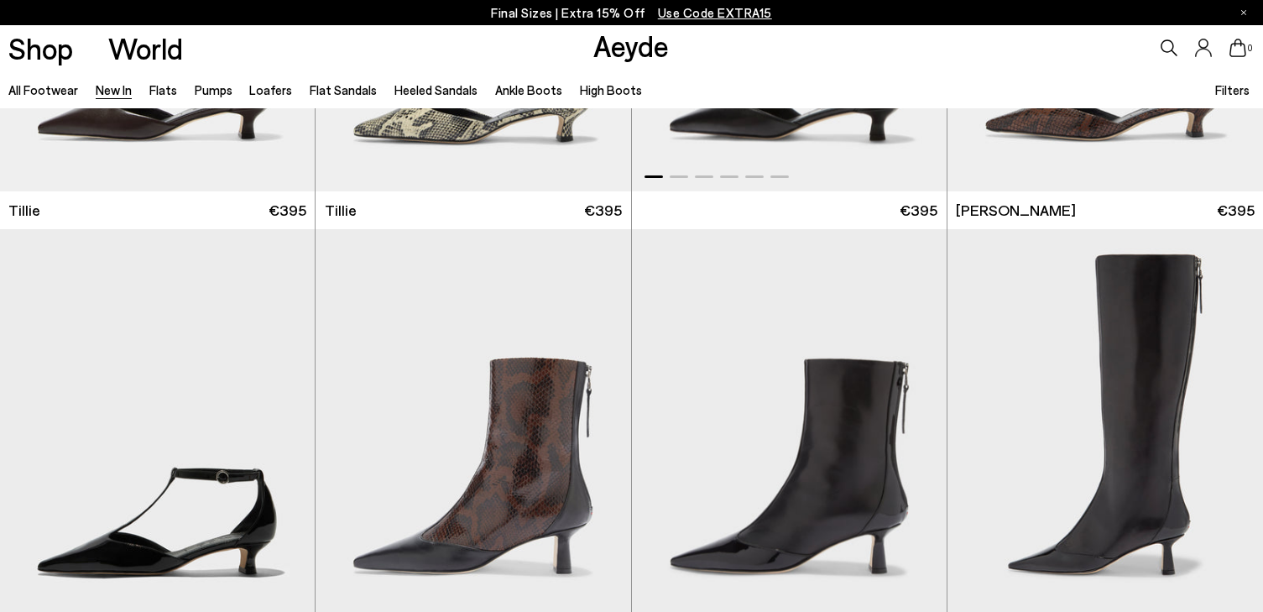
scroll to position [3915, 0]
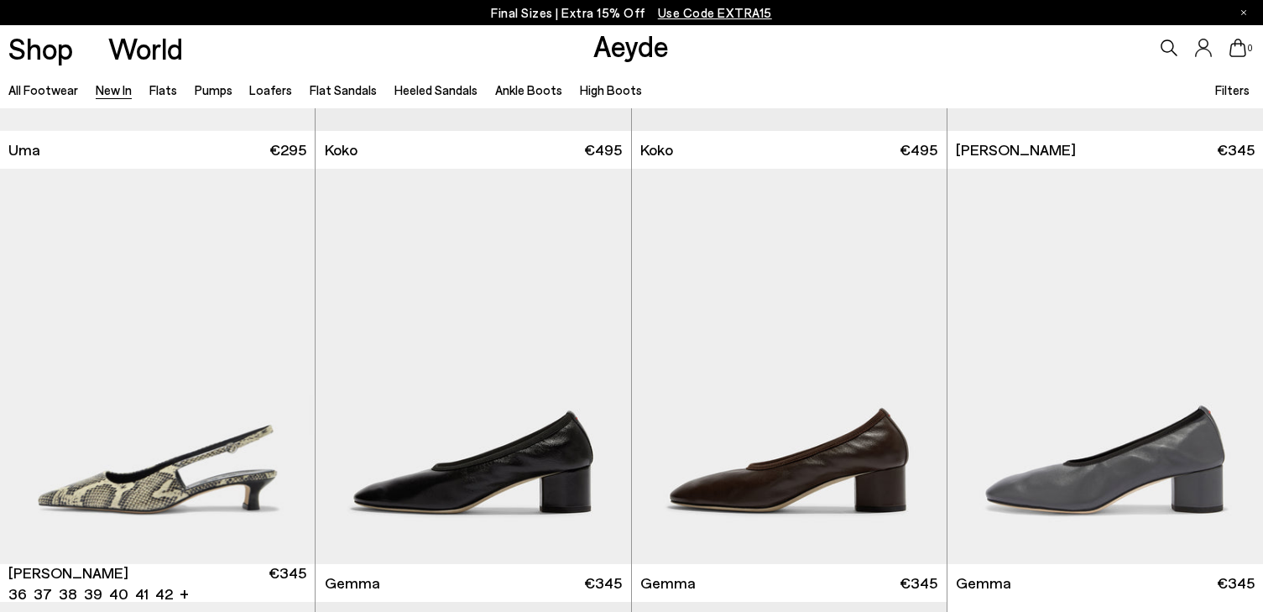
scroll to position [8856, 0]
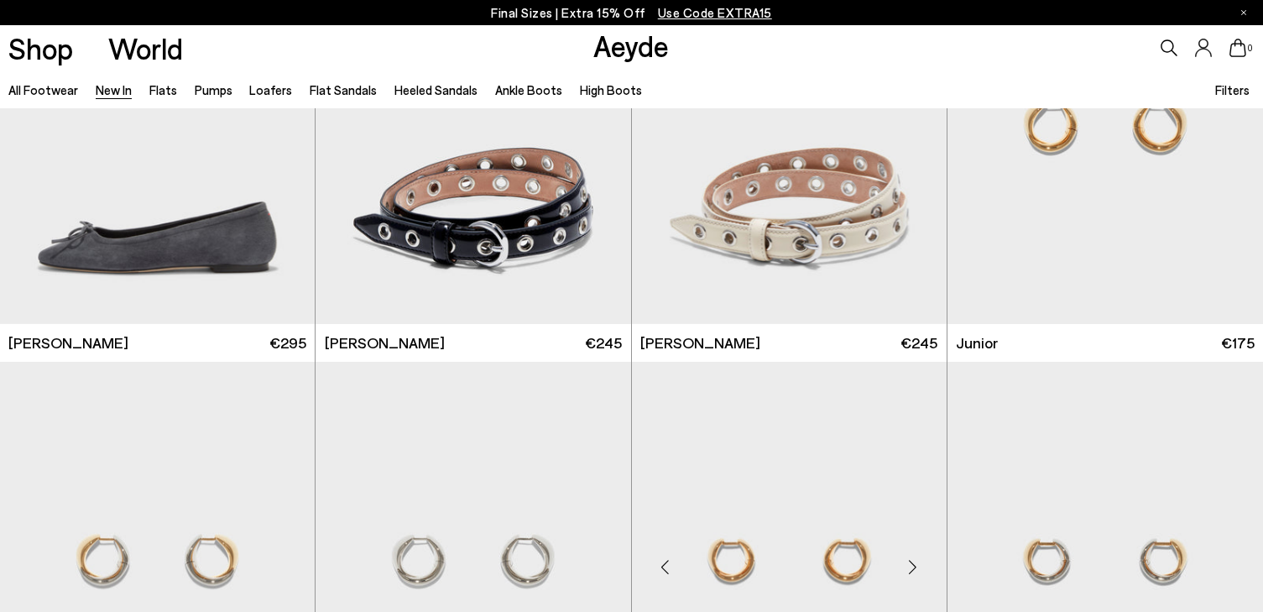
scroll to position [10975, 0]
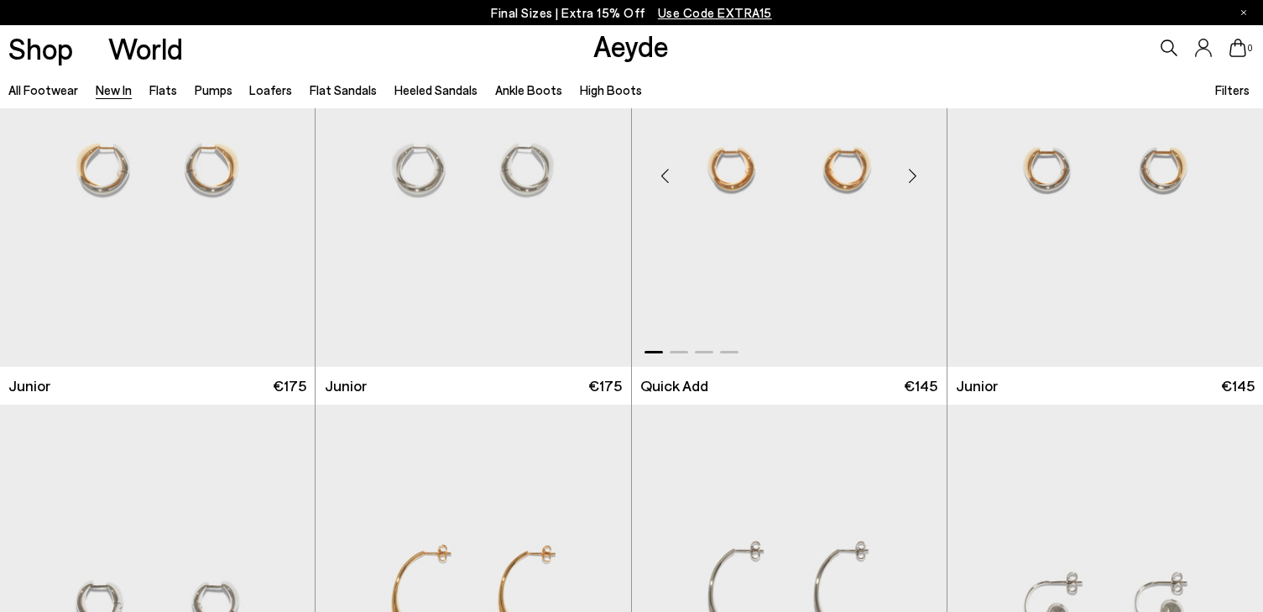
click at [919, 175] on div "Next slide" at bounding box center [913, 175] width 50 height 50
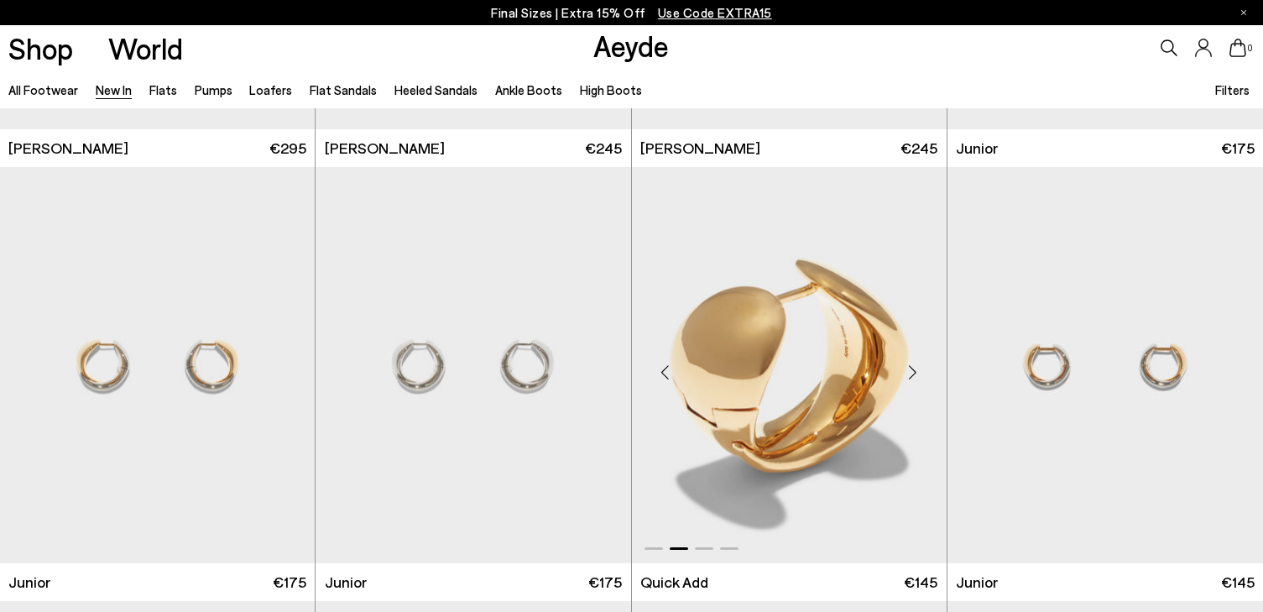
scroll to position [10765, 0]
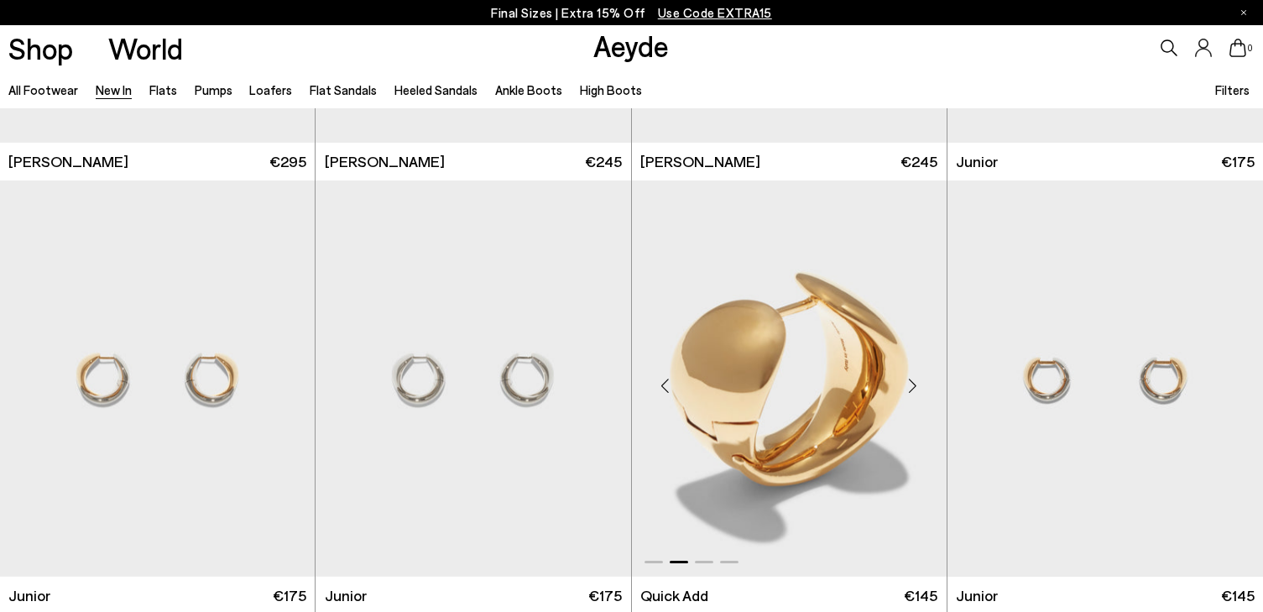
click at [911, 384] on div "Next slide" at bounding box center [913, 385] width 50 height 50
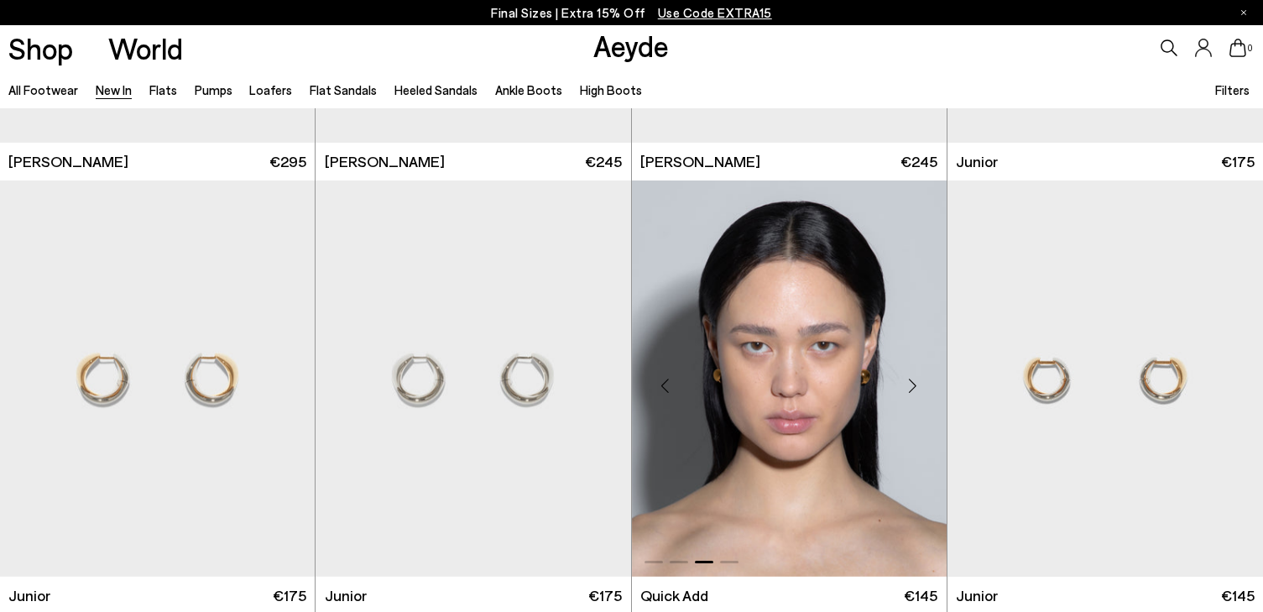
click at [911, 384] on div "Next slide" at bounding box center [913, 385] width 50 height 50
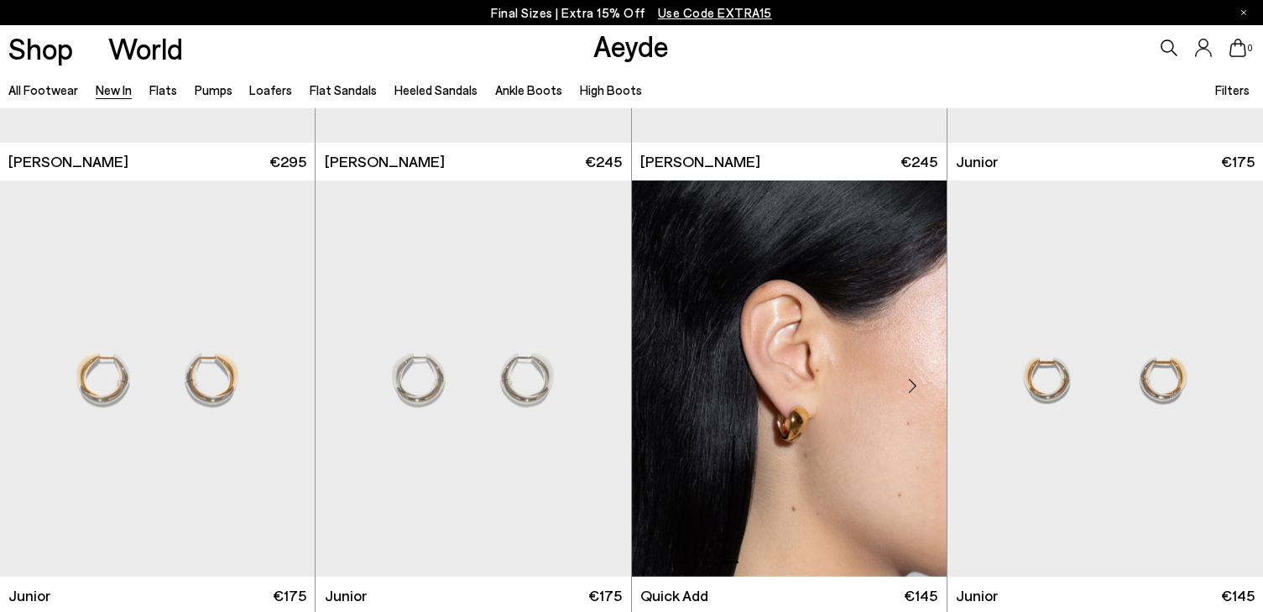
click at [911, 384] on div "Next slide" at bounding box center [913, 385] width 50 height 50
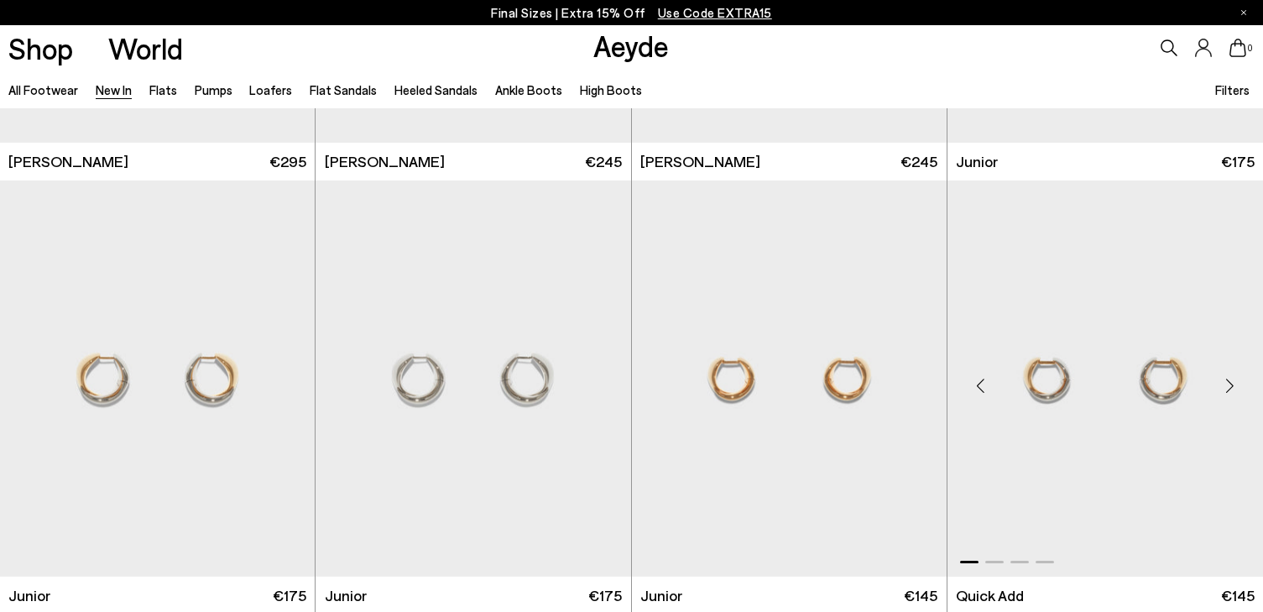
click at [1233, 387] on div "Next slide" at bounding box center [1229, 385] width 50 height 50
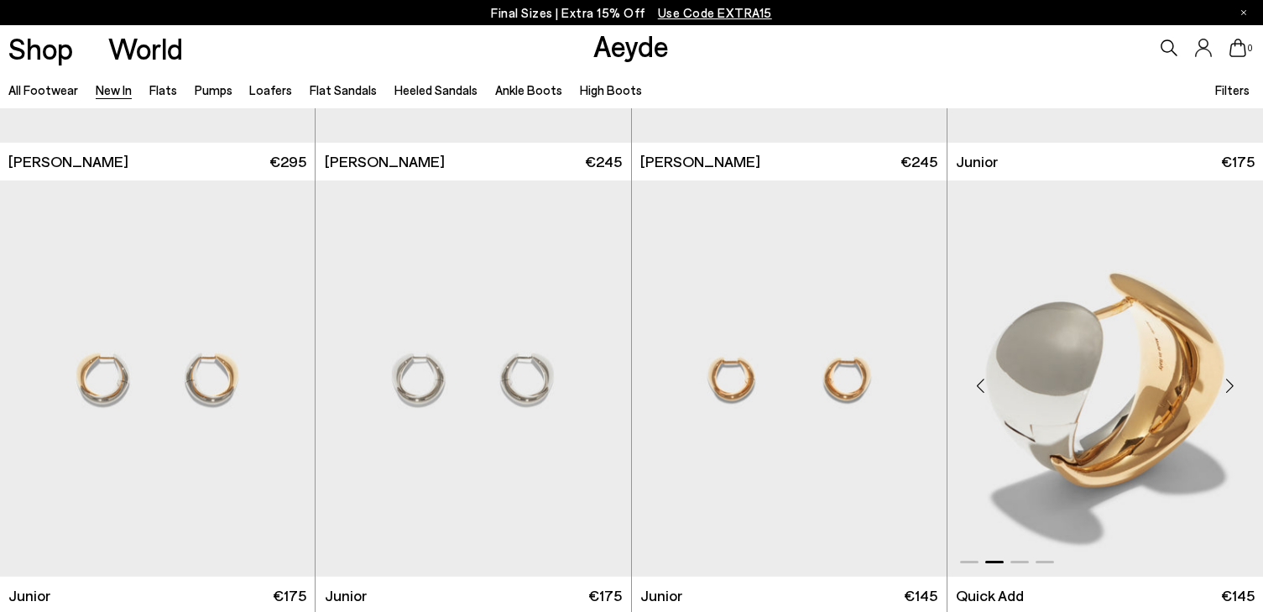
click at [1233, 387] on div "Next slide" at bounding box center [1229, 385] width 50 height 50
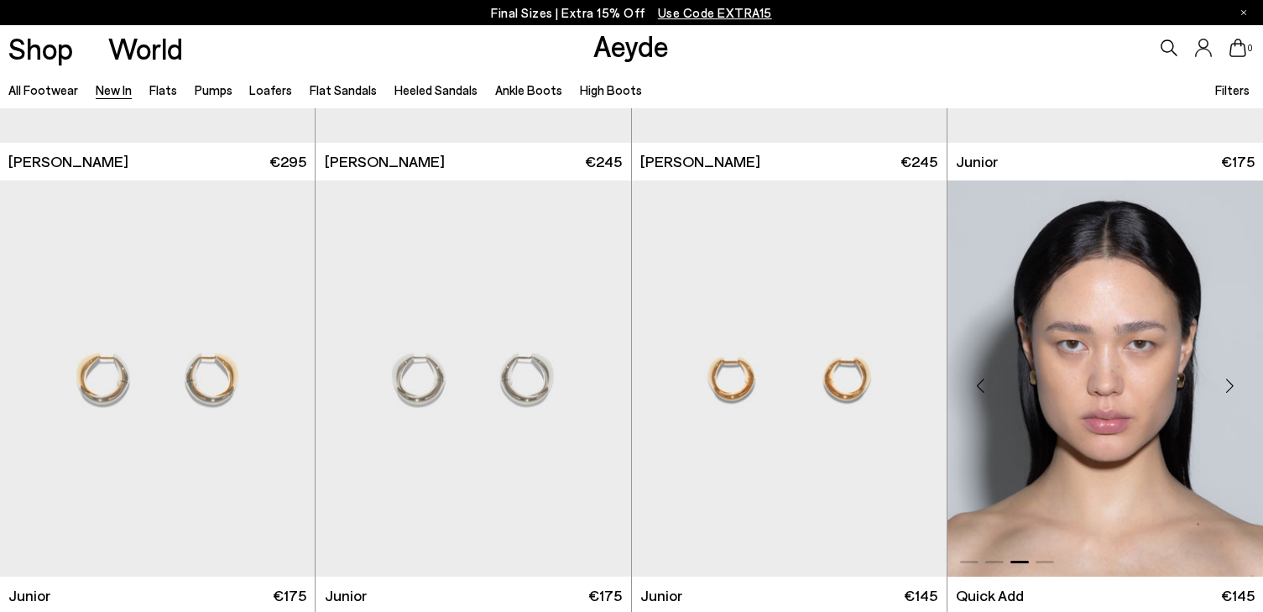
click at [1233, 387] on div "Next slide" at bounding box center [1229, 385] width 50 height 50
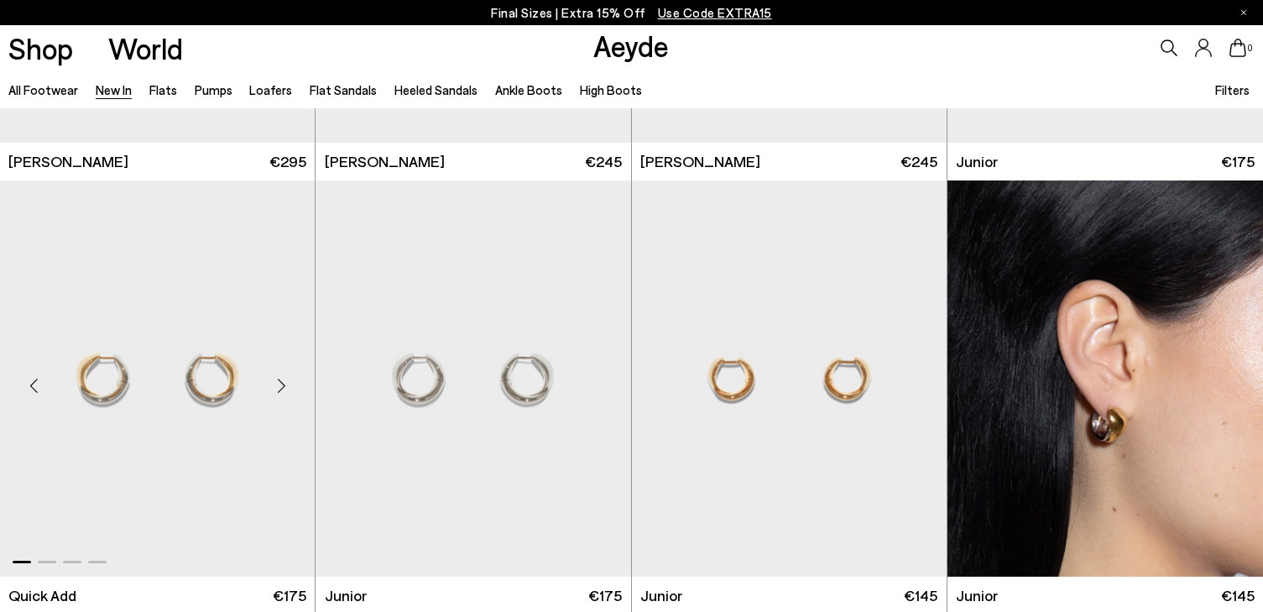
click at [274, 388] on div "Next slide" at bounding box center [281, 385] width 50 height 50
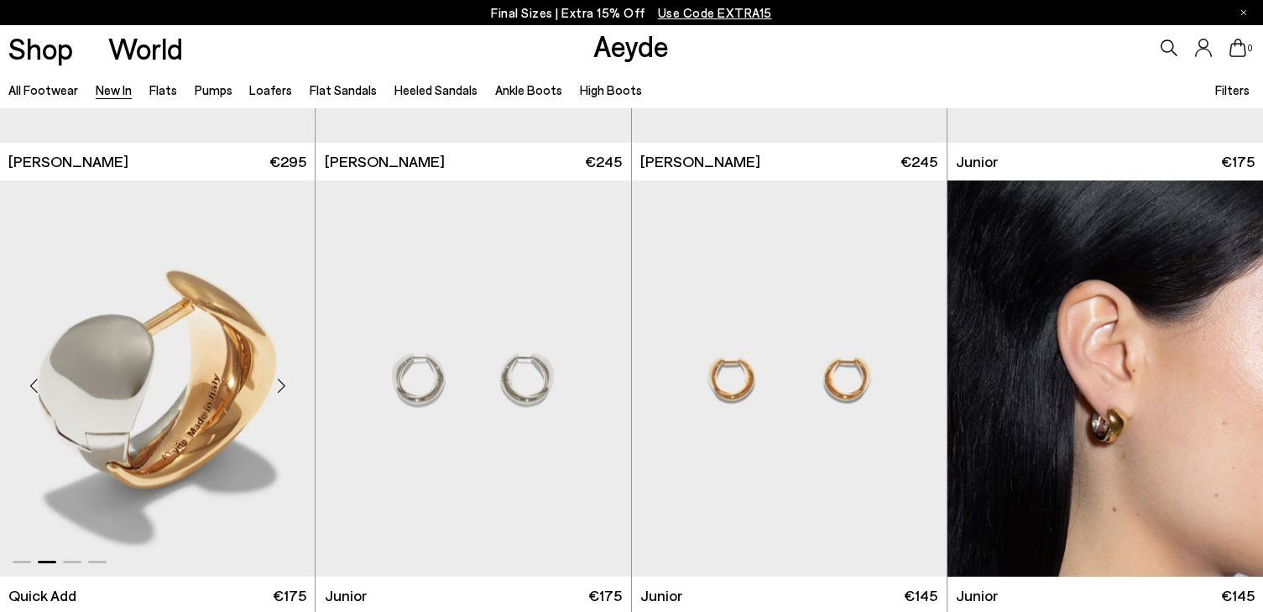
click at [274, 388] on div "Next slide" at bounding box center [281, 385] width 50 height 50
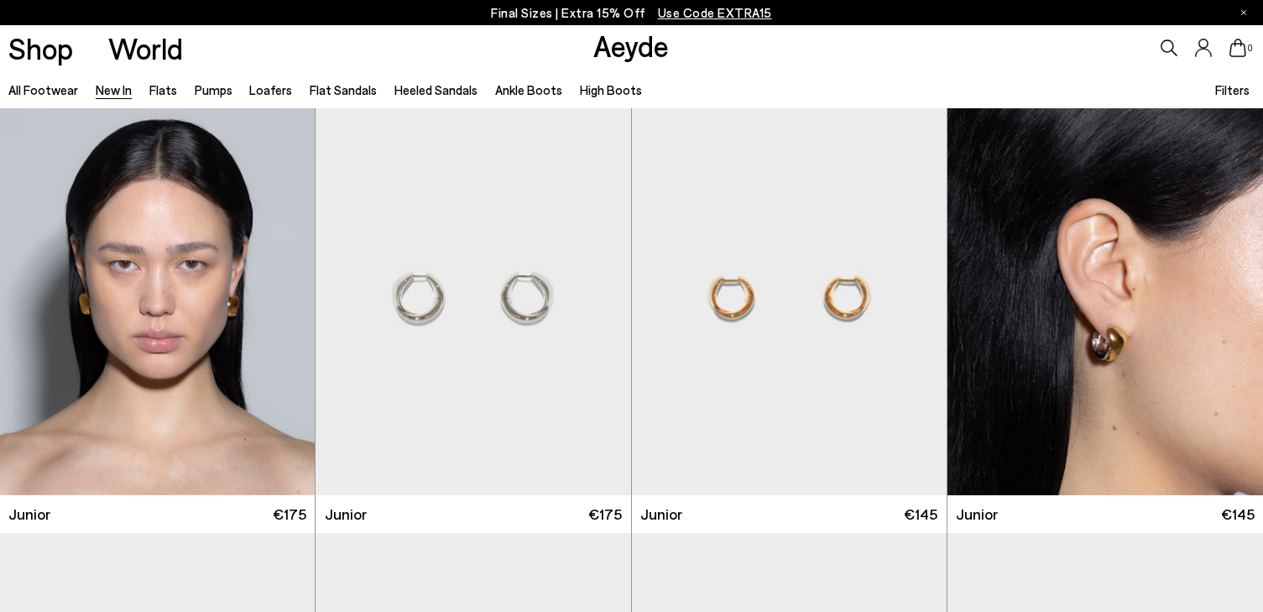
scroll to position [11360, 0]
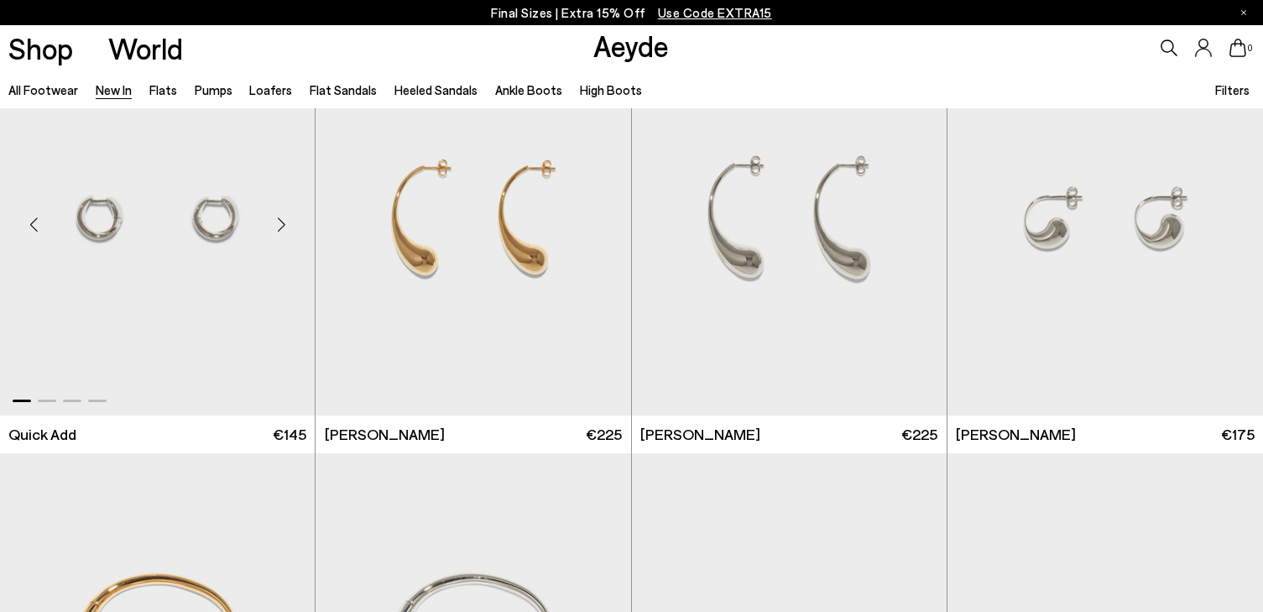
click at [278, 231] on div "Next slide" at bounding box center [281, 224] width 50 height 50
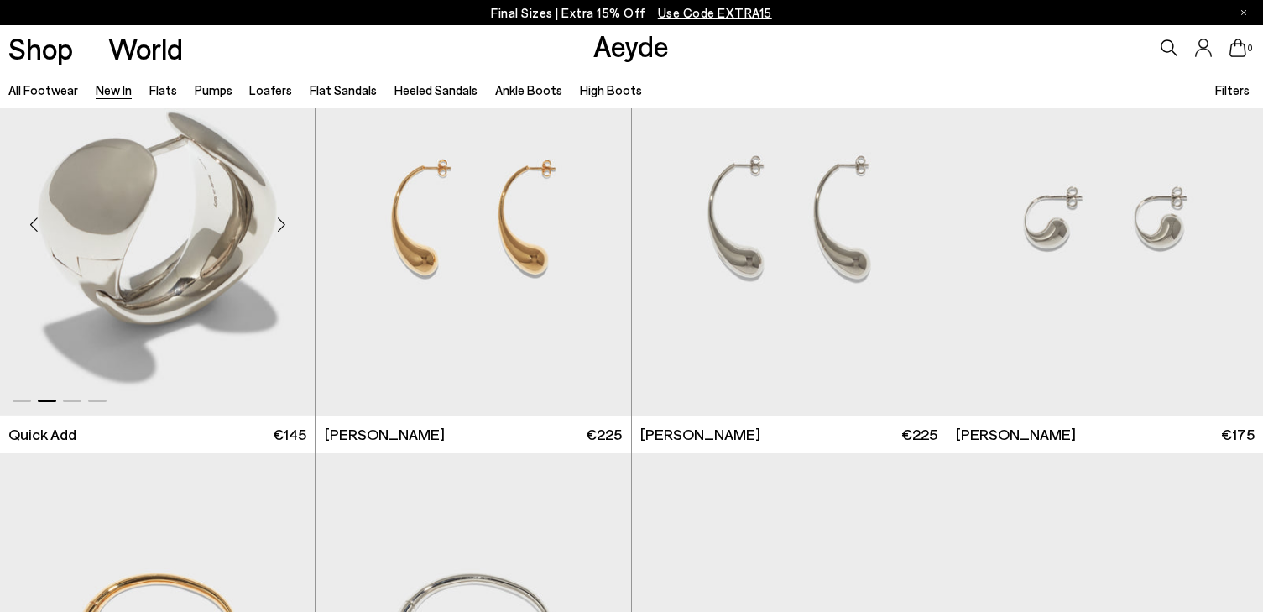
click at [278, 231] on div "Next slide" at bounding box center [281, 224] width 50 height 50
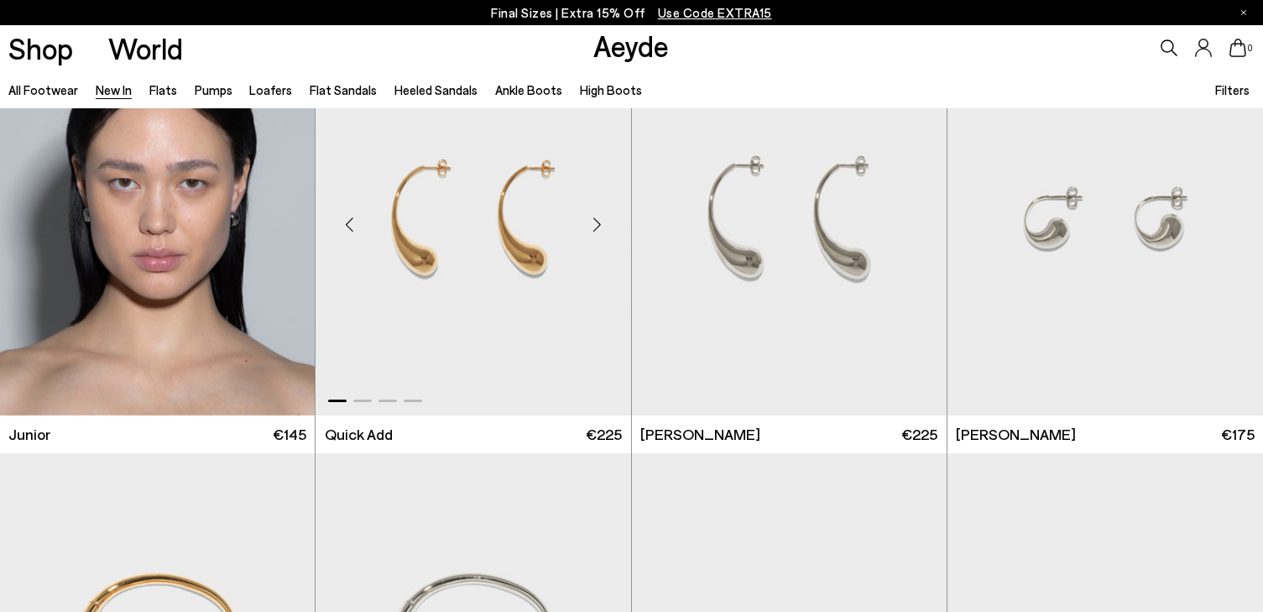
click at [600, 224] on div "Next slide" at bounding box center [597, 224] width 50 height 50
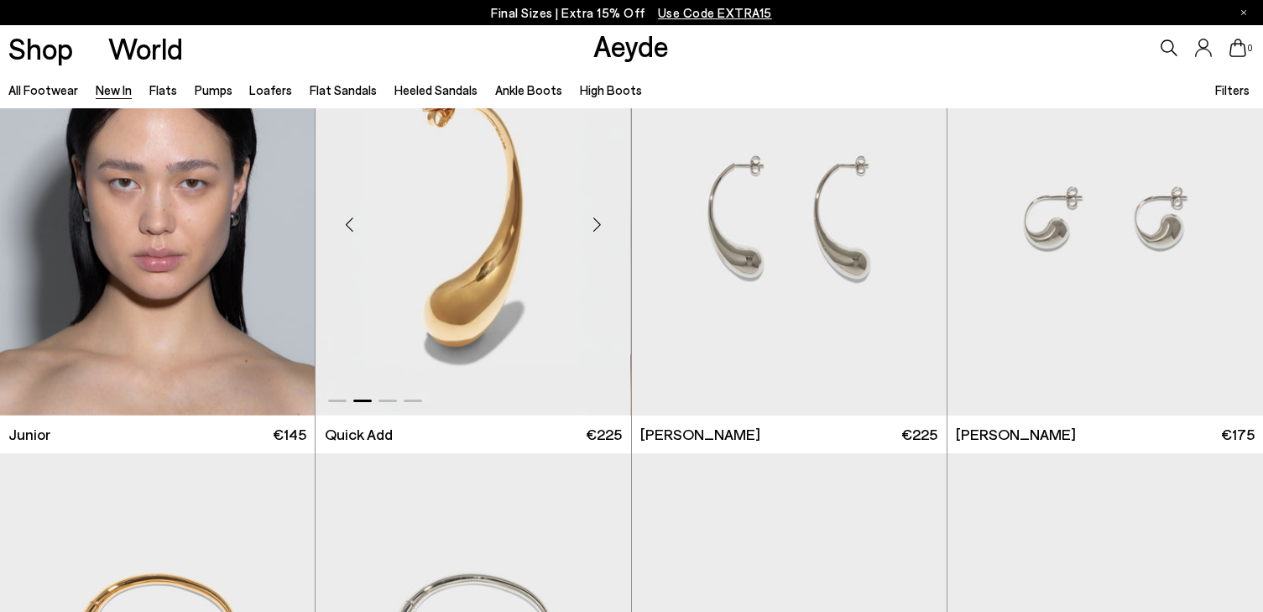
click at [600, 224] on div "Next slide" at bounding box center [597, 224] width 50 height 50
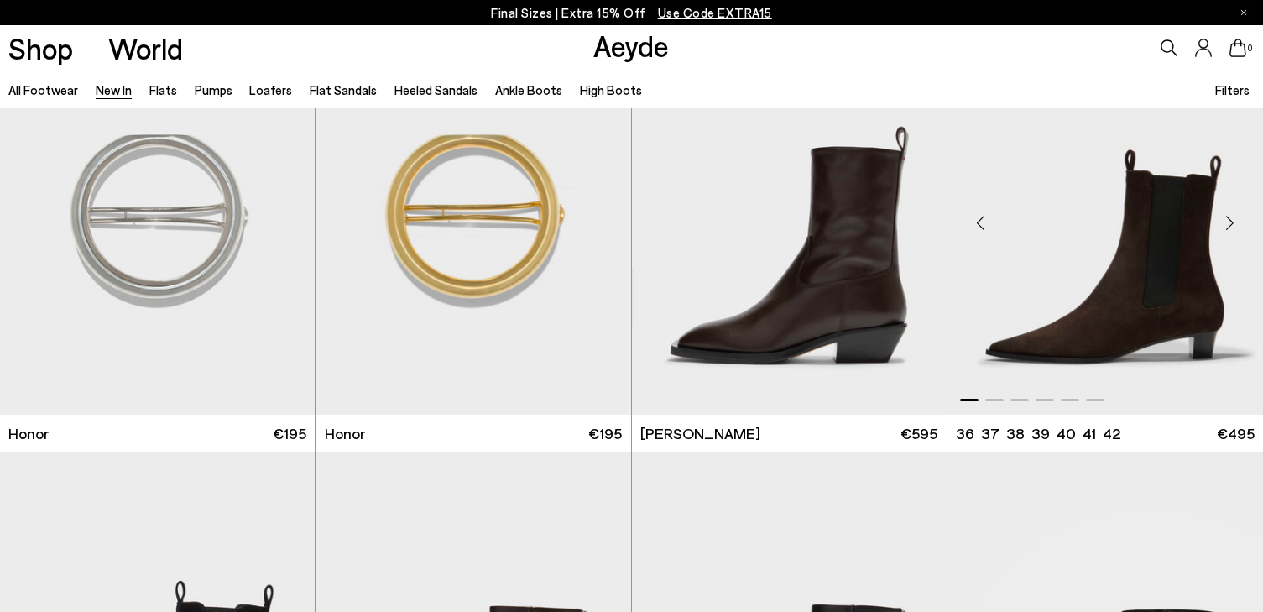
scroll to position [12164, 0]
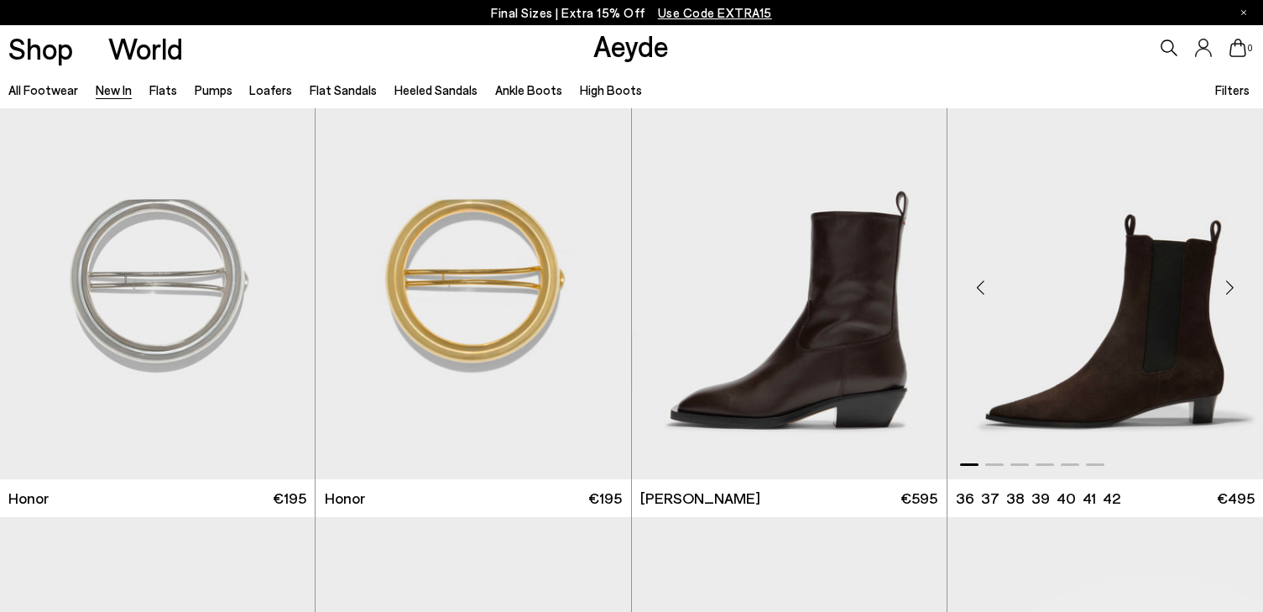
click at [1224, 286] on div "Next slide" at bounding box center [1229, 288] width 50 height 50
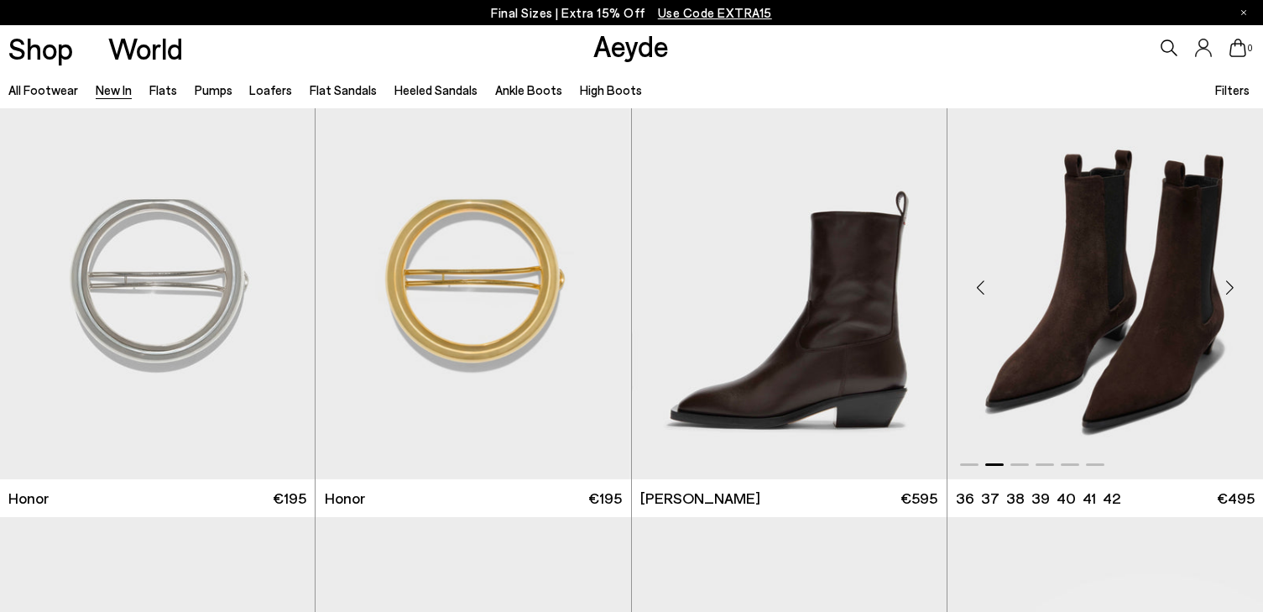
click at [1224, 286] on div "Next slide" at bounding box center [1229, 288] width 50 height 50
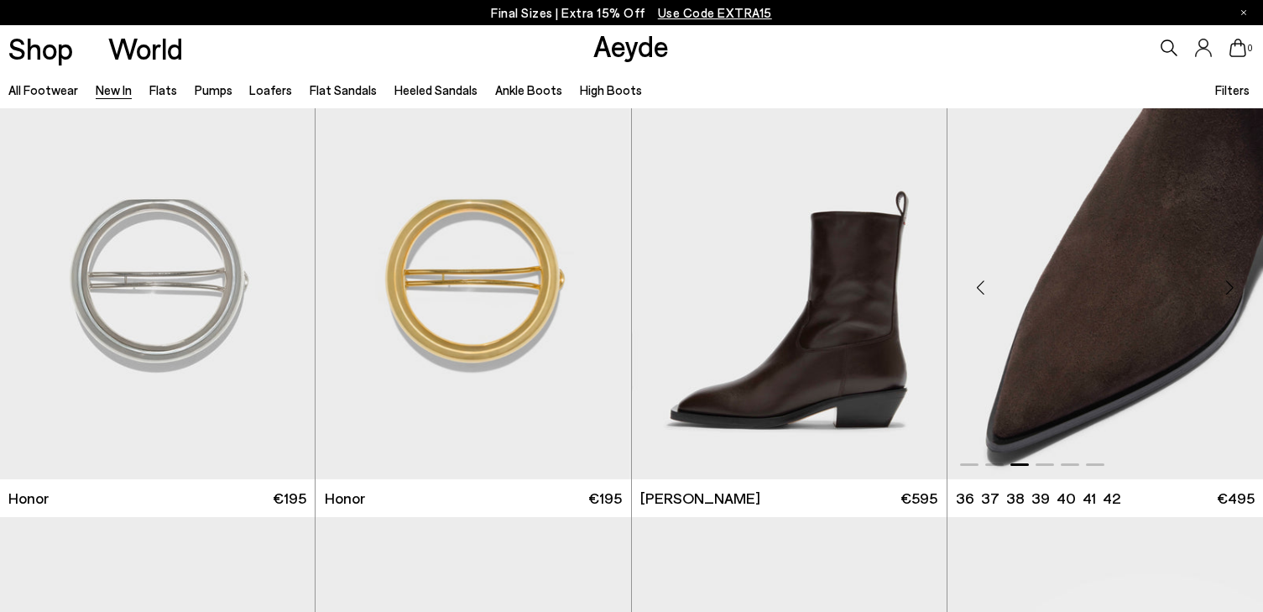
click at [1224, 286] on div "Next slide" at bounding box center [1229, 288] width 50 height 50
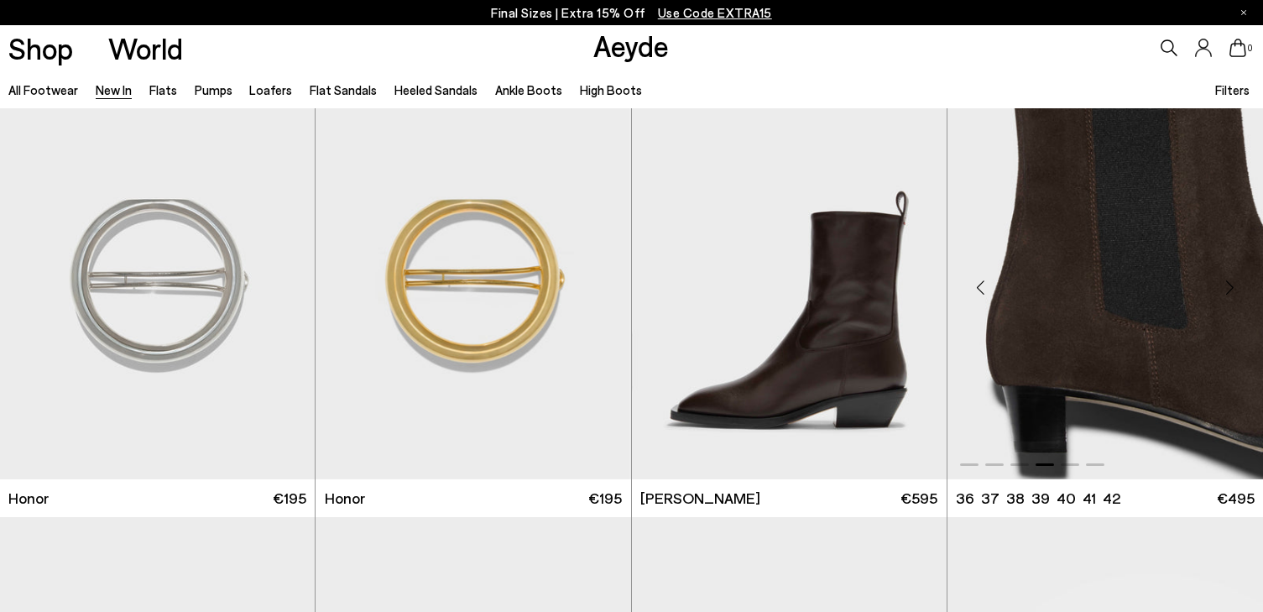
click at [1224, 286] on div "Next slide" at bounding box center [1229, 288] width 50 height 50
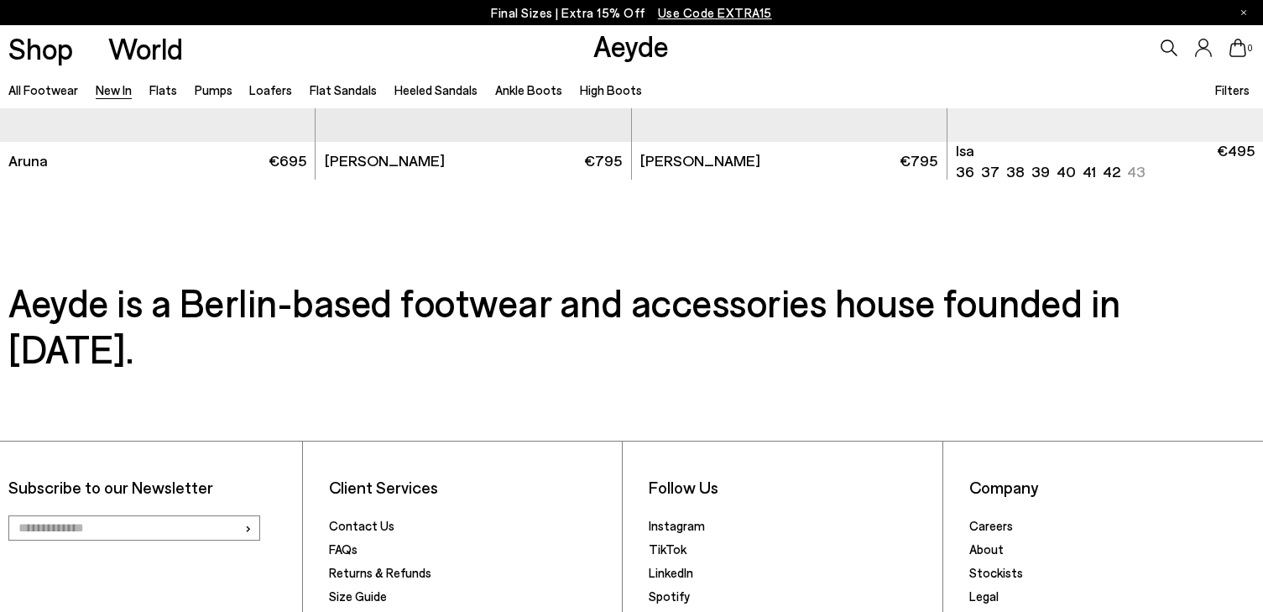
scroll to position [14680, 0]
